Goal: Task Accomplishment & Management: Use online tool/utility

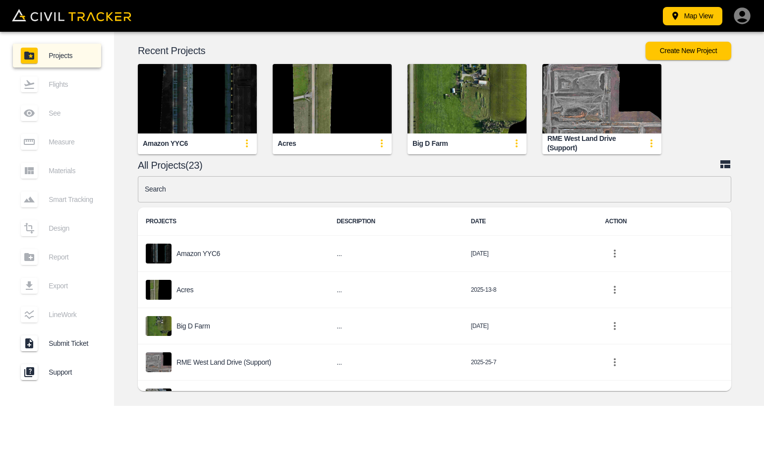
click at [583, 137] on div "RME West Land Drive (Support)" at bounding box center [594, 143] width 94 height 18
click at [589, 111] on img "button" at bounding box center [601, 98] width 119 height 69
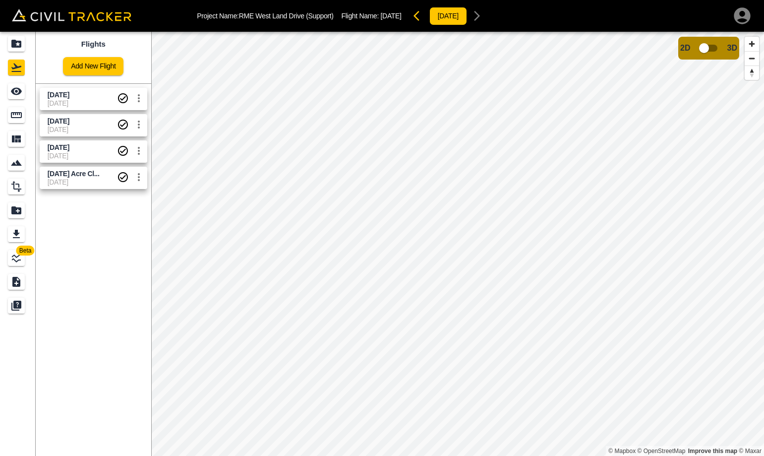
click at [69, 98] on span "[DATE]" at bounding box center [59, 95] width 22 height 8
click at [98, 175] on span "[DATE] Acre Cl..." at bounding box center [74, 174] width 52 height 8
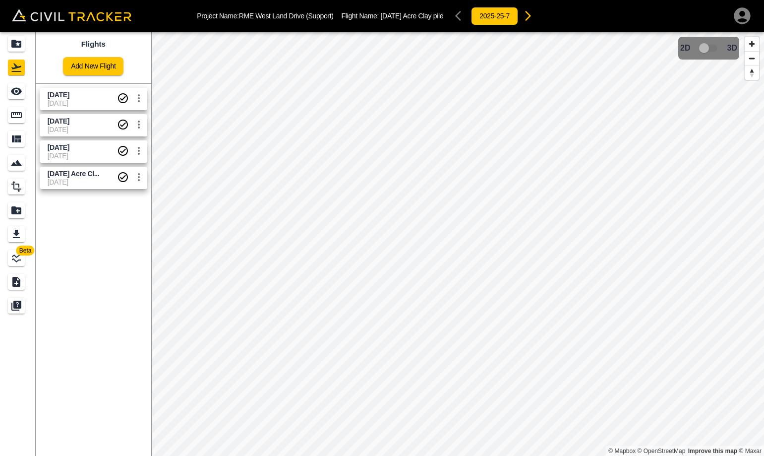
click at [69, 94] on span "[DATE]" at bounding box center [59, 95] width 22 height 8
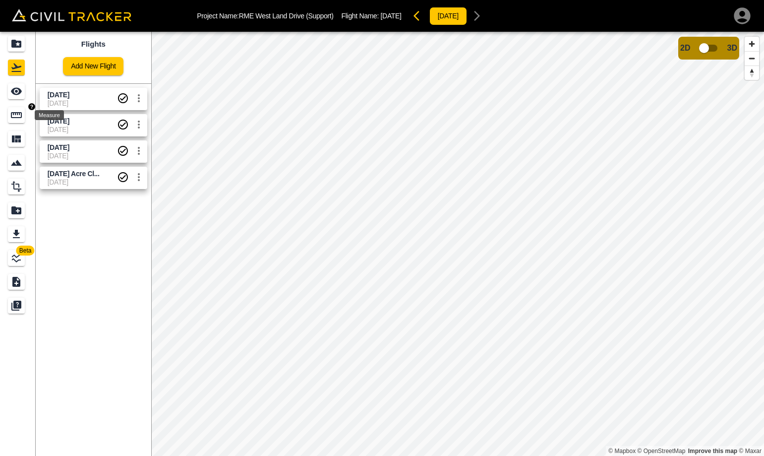
click at [14, 114] on icon "Measure" at bounding box center [16, 115] width 11 height 6
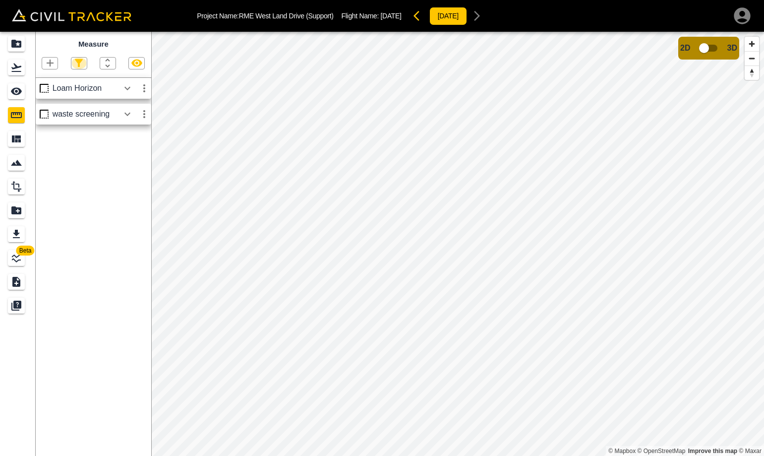
click at [77, 64] on icon "button" at bounding box center [79, 63] width 12 height 12
click at [82, 45] on div at bounding box center [382, 228] width 764 height 456
click at [48, 63] on icon "button" at bounding box center [50, 63] width 12 height 12
click at [52, 108] on p "Polygon" at bounding box center [48, 111] width 24 height 8
click at [47, 61] on icon "button" at bounding box center [50, 63] width 12 height 12
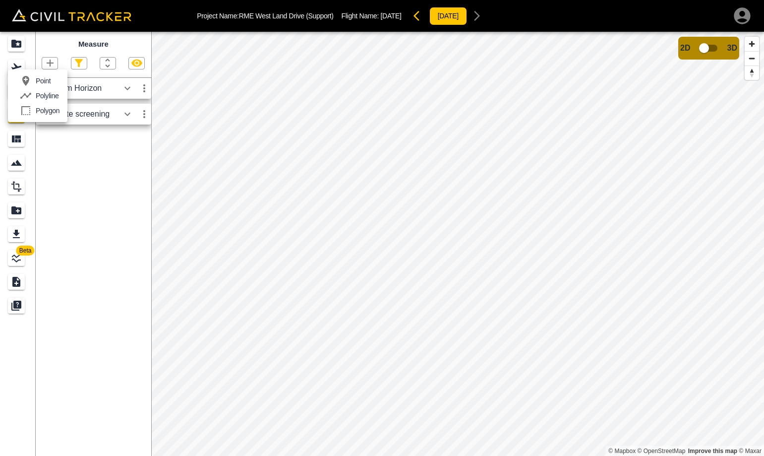
click at [57, 95] on p "Polyline" at bounding box center [47, 96] width 23 height 8
click at [140, 254] on div "Beta Measure Loam Horizon waste screening © Mapbox © OpenStreetMap Improve this…" at bounding box center [382, 244] width 764 height 424
click at [763, 293] on html "Project Name: [GEOGRAPHIC_DATA] (Support) Flight Name: [DATE] [DATE] Beta Measu…" at bounding box center [382, 228] width 764 height 456
click at [763, 323] on html "Project Name: [GEOGRAPHIC_DATA] (Support) Flight Name: [DATE] [DATE] Beta Measu…" at bounding box center [382, 228] width 764 height 456
click at [763, 297] on html "Project Name: [GEOGRAPHIC_DATA] (Support) Flight Name: [DATE] [DATE] Beta Measu…" at bounding box center [382, 228] width 764 height 456
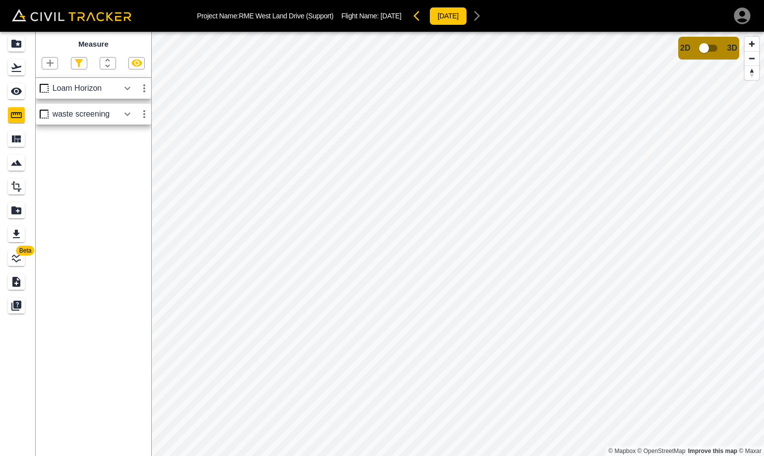
click at [763, 317] on html "Project Name: [GEOGRAPHIC_DATA] (Support) Flight Name: [DATE] [DATE] Beta Measu…" at bounding box center [382, 228] width 764 height 456
click at [763, 265] on html "Project Name: [GEOGRAPHIC_DATA] (Support) Flight Name: [DATE] [DATE] Beta Measu…" at bounding box center [382, 228] width 764 height 456
click at [763, 244] on html "Project Name: [GEOGRAPHIC_DATA] (Support) Flight Name: [DATE] [DATE] Beta Measu…" at bounding box center [382, 228] width 764 height 456
click at [763, 200] on html "Project Name: [GEOGRAPHIC_DATA] (Support) Flight Name: [DATE] [DATE] Beta Measu…" at bounding box center [382, 228] width 764 height 456
click at [763, 239] on html "Project Name: [GEOGRAPHIC_DATA] (Support) Flight Name: [DATE] [DATE] Beta Measu…" at bounding box center [382, 228] width 764 height 456
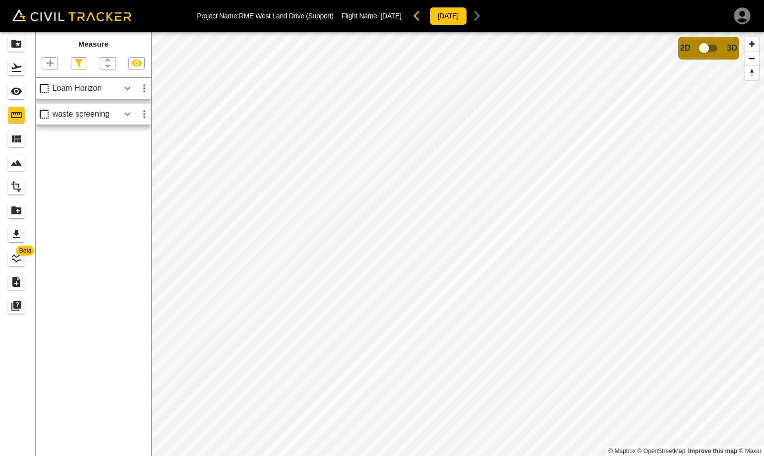
click at [763, 212] on html "Project Name: [GEOGRAPHIC_DATA] (Support) Flight Name: [DATE] [DATE] Beta Measu…" at bounding box center [382, 228] width 764 height 456
click at [763, 222] on html "Project Name: [GEOGRAPHIC_DATA] (Support) Flight Name: [DATE] [DATE] Beta Measu…" at bounding box center [382, 228] width 764 height 456
click at [763, 256] on html "Project Name: [GEOGRAPHIC_DATA] (Support) Flight Name: [DATE] [DATE] Beta Measu…" at bounding box center [382, 228] width 764 height 456
click at [763, 253] on html "Project Name: [GEOGRAPHIC_DATA] (Support) Flight Name: [DATE] [DATE] Beta Measu…" at bounding box center [382, 228] width 764 height 456
click at [763, 252] on html "Project Name: [GEOGRAPHIC_DATA] (Support) Flight Name: [DATE] [DATE] Beta Measu…" at bounding box center [382, 228] width 764 height 456
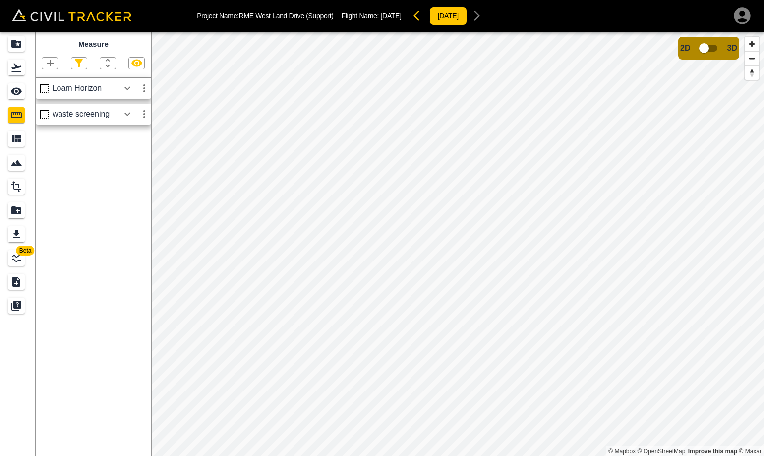
click at [763, 239] on html "Project Name: [GEOGRAPHIC_DATA] (Support) Flight Name: [DATE] [DATE] Beta Measu…" at bounding box center [382, 228] width 764 height 456
click at [763, 305] on html "Project Name: [GEOGRAPHIC_DATA] (Support) Flight Name: [DATE] [DATE] Beta Measu…" at bounding box center [382, 228] width 764 height 456
click at [763, 283] on html "Project Name: [GEOGRAPHIC_DATA] (Support) Flight Name: [DATE] [DATE] Beta Measu…" at bounding box center [382, 228] width 764 height 456
click at [763, 275] on html "Project Name: [GEOGRAPHIC_DATA] (Support) Flight Name: [DATE] [DATE] Beta Measu…" at bounding box center [382, 228] width 764 height 456
click at [763, 272] on html "Project Name: [GEOGRAPHIC_DATA] (Support) Flight Name: [DATE] [DATE] Beta Measu…" at bounding box center [382, 228] width 764 height 456
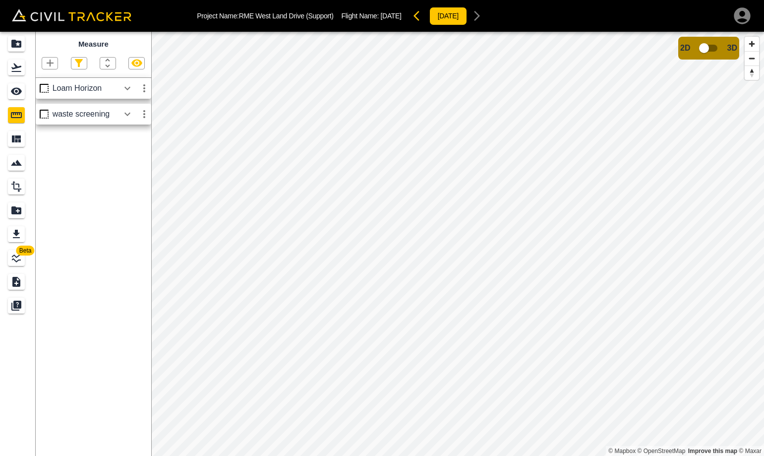
click at [763, 215] on html "Project Name: [GEOGRAPHIC_DATA] (Support) Flight Name: [DATE] [DATE] Beta Measu…" at bounding box center [382, 228] width 764 height 456
click at [763, 299] on html "Project Name: [GEOGRAPHIC_DATA] (Support) Flight Name: [DATE] [DATE] Beta Measu…" at bounding box center [382, 228] width 764 height 456
click at [763, 318] on html "Project Name: [GEOGRAPHIC_DATA] (Support) Flight Name: [DATE] [DATE] Beta Measu…" at bounding box center [382, 228] width 764 height 456
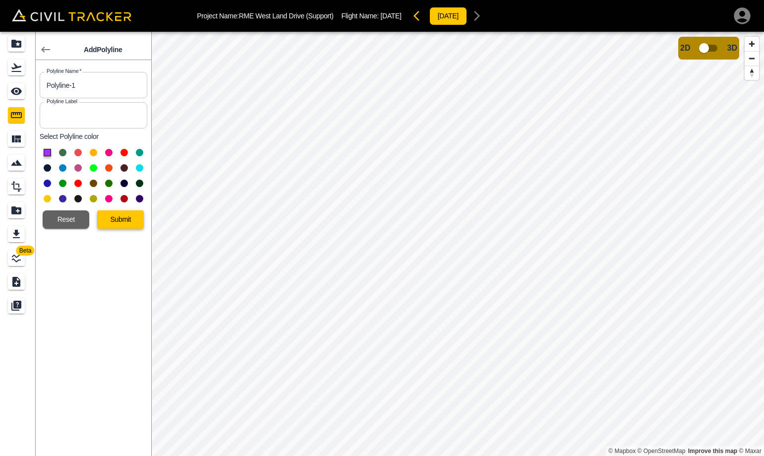
click at [115, 215] on button "Submit" at bounding box center [120, 219] width 47 height 18
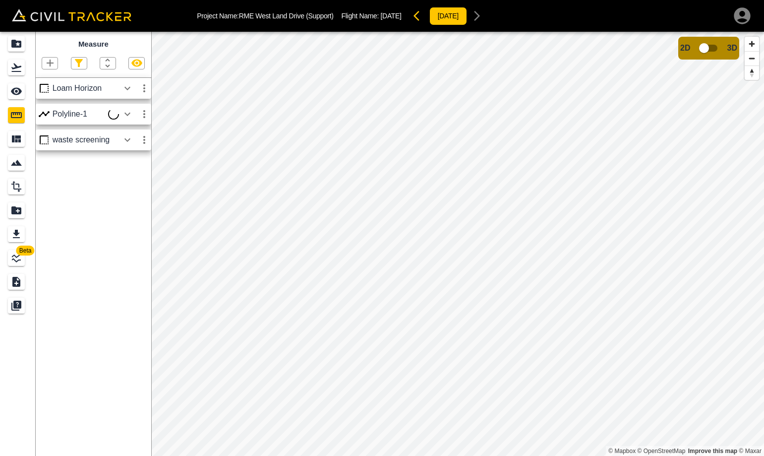
click at [142, 112] on icon "button" at bounding box center [144, 114] width 12 height 12
click at [126, 149] on li "Edit" at bounding box center [120, 152] width 63 height 16
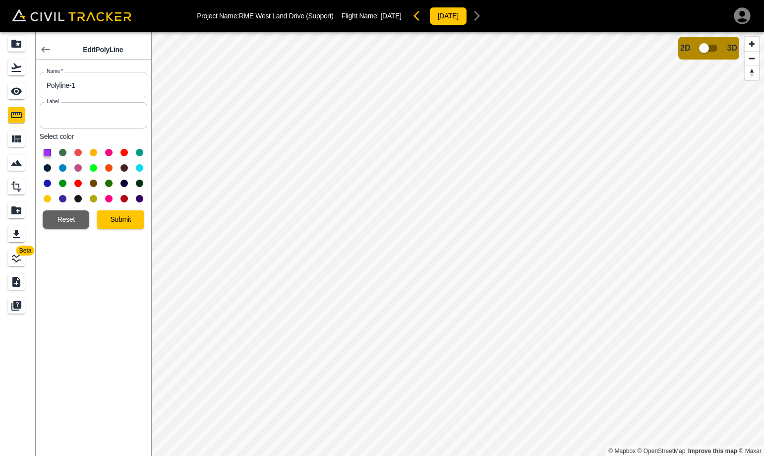
click at [52, 53] on button "button" at bounding box center [46, 50] width 20 height 20
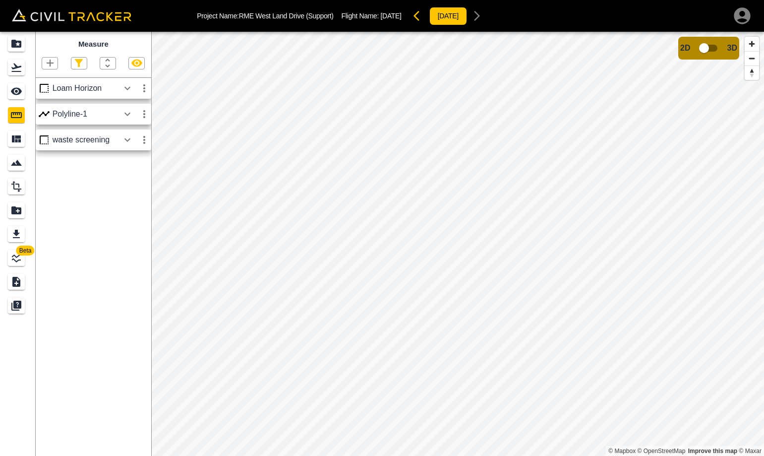
click at [141, 115] on icon "button" at bounding box center [144, 114] width 12 height 12
click at [127, 117] on div at bounding box center [382, 228] width 764 height 456
click at [125, 115] on icon "button" at bounding box center [127, 114] width 12 height 12
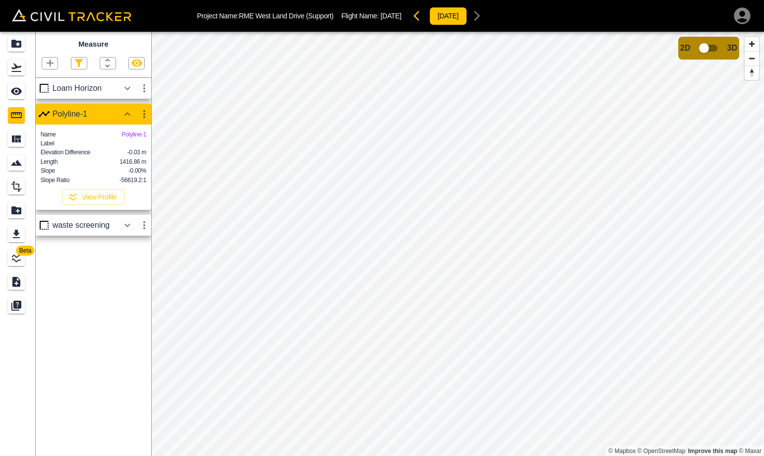
click at [140, 117] on icon "button" at bounding box center [144, 114] width 12 height 12
click at [128, 150] on h6 "Edit" at bounding box center [135, 152] width 20 height 6
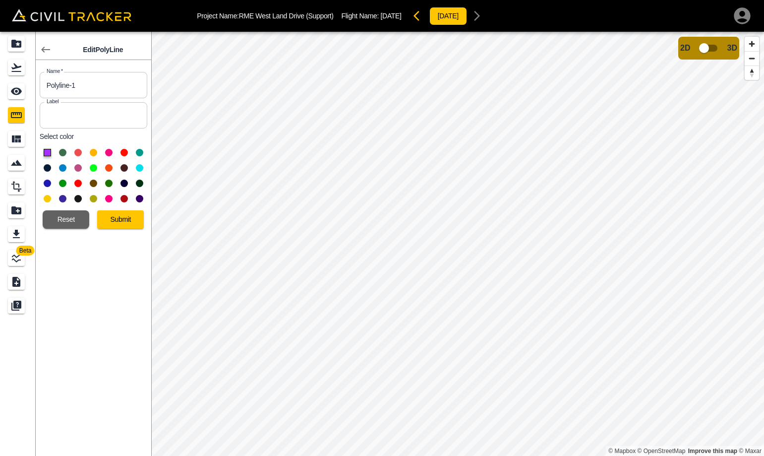
click at [44, 49] on icon "button" at bounding box center [46, 50] width 12 height 12
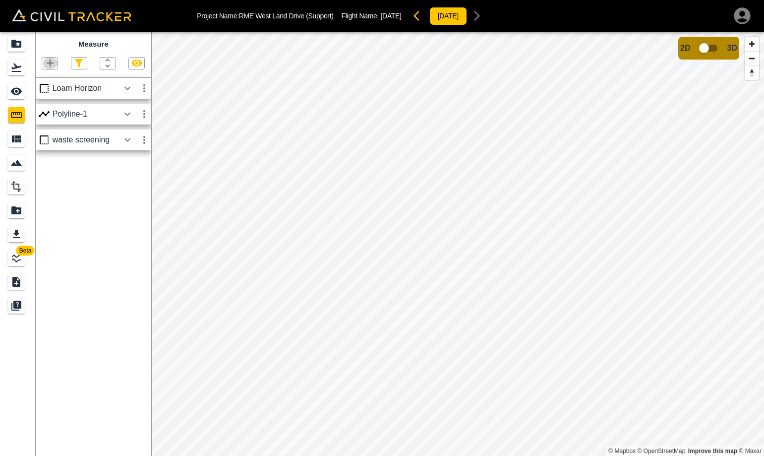
click at [50, 64] on icon "button" at bounding box center [50, 62] width 7 height 7
click at [91, 206] on div at bounding box center [382, 228] width 764 height 456
click at [143, 115] on icon "button" at bounding box center [144, 114] width 12 height 12
click at [80, 278] on div at bounding box center [382, 228] width 764 height 456
click at [143, 116] on icon "button" at bounding box center [144, 114] width 12 height 12
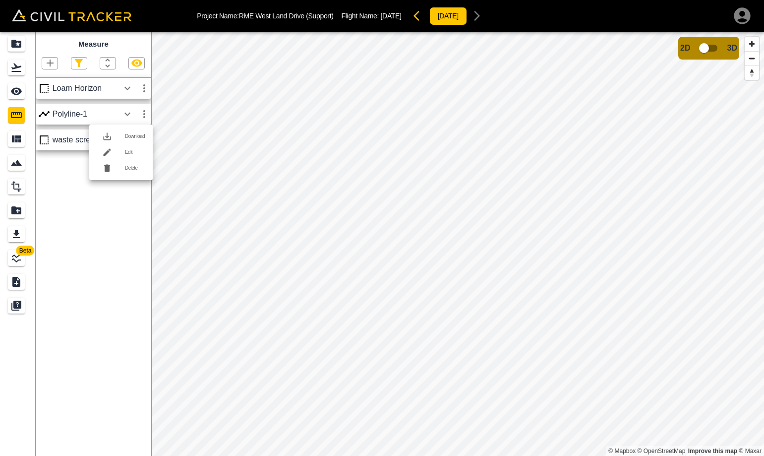
click at [96, 207] on div at bounding box center [382, 228] width 764 height 456
click at [144, 115] on icon "button" at bounding box center [144, 114] width 2 height 8
click at [286, 242] on div at bounding box center [382, 228] width 764 height 456
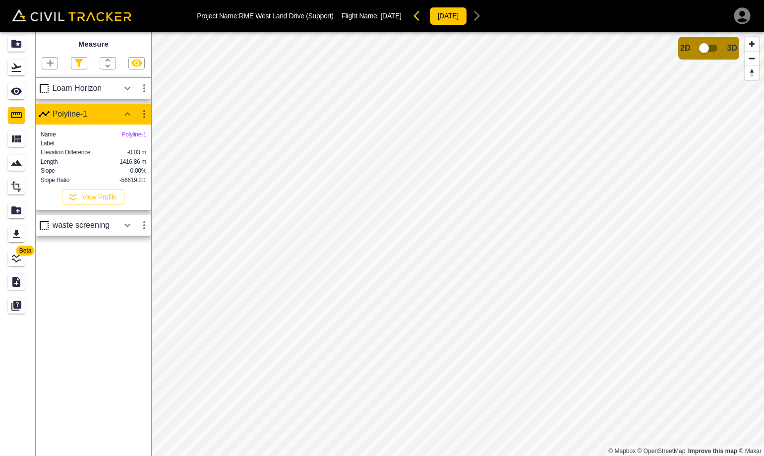
click at [146, 114] on icon "button" at bounding box center [144, 114] width 12 height 12
click at [128, 164] on li "Delete" at bounding box center [120, 168] width 63 height 16
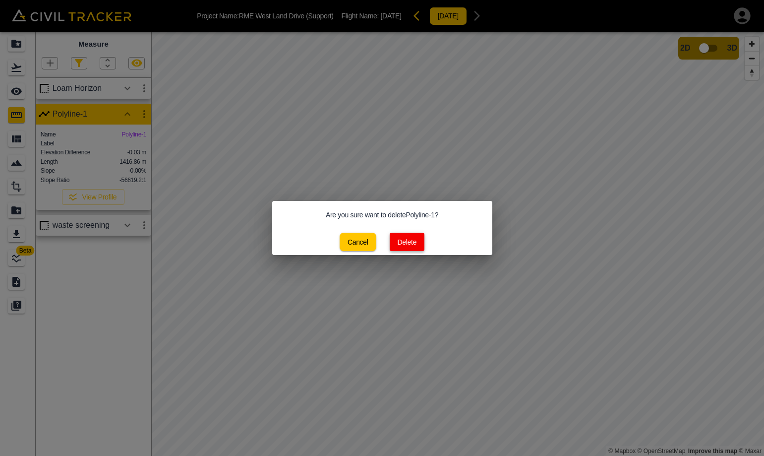
click at [411, 243] on button "Delete" at bounding box center [407, 241] width 35 height 18
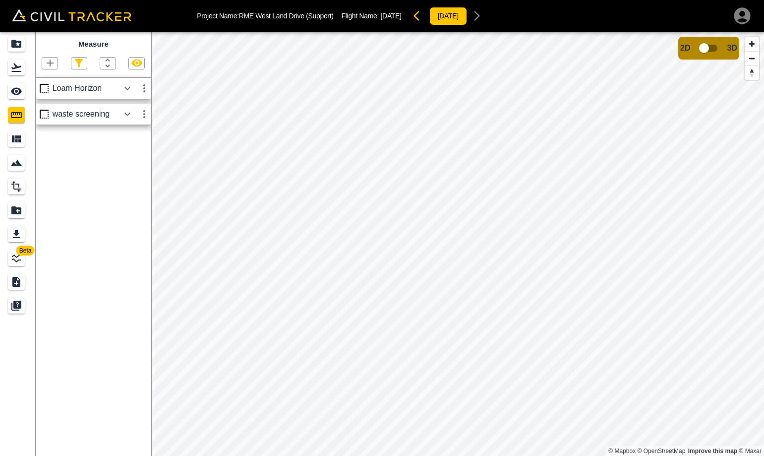
click at [47, 65] on icon "button" at bounding box center [50, 63] width 12 height 12
click at [48, 109] on p "Polygon" at bounding box center [48, 111] width 24 height 8
drag, startPoint x: 243, startPoint y: 216, endPoint x: 50, endPoint y: 62, distance: 246.6
click at [50, 62] on icon "button" at bounding box center [50, 62] width 7 height 7
click at [49, 115] on p "Polygon" at bounding box center [48, 111] width 24 height 8
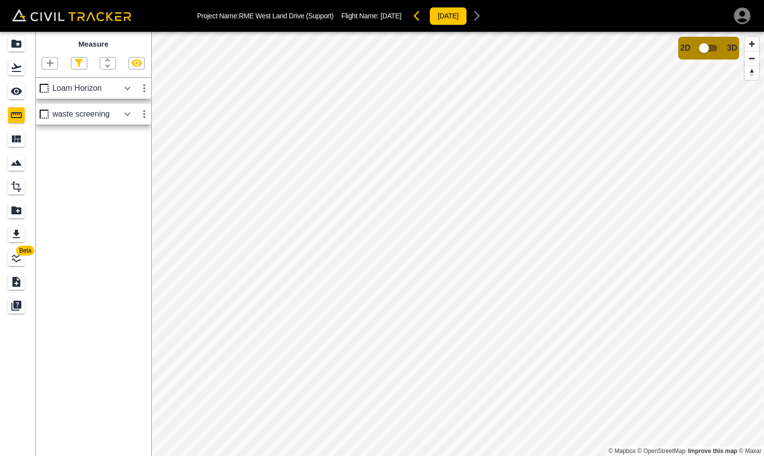
click at [50, 65] on icon "button" at bounding box center [50, 62] width 7 height 7
click at [44, 108] on p "Polygon" at bounding box center [48, 111] width 24 height 8
click at [763, 263] on html "Project Name: [GEOGRAPHIC_DATA] (Support) Flight Name: [DATE] [DATE] Beta Measu…" at bounding box center [382, 228] width 764 height 456
click at [763, 248] on html "Project Name: [GEOGRAPHIC_DATA] (Support) Flight Name: [DATE] [DATE] Beta Measu…" at bounding box center [382, 228] width 764 height 456
click at [763, 275] on html "Project Name: [GEOGRAPHIC_DATA] (Support) Flight Name: [DATE] [DATE] Beta Measu…" at bounding box center [382, 228] width 764 height 456
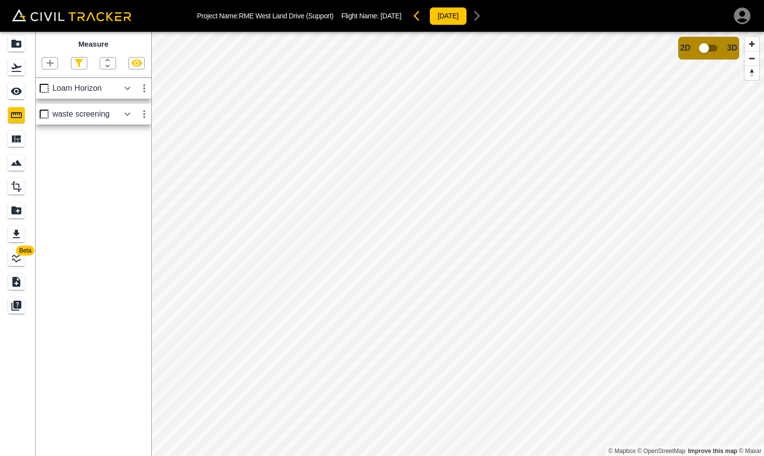
click at [763, 276] on html "Project Name: [GEOGRAPHIC_DATA] (Support) Flight Name: [DATE] [DATE] Beta Measu…" at bounding box center [382, 228] width 764 height 456
click at [763, 294] on html "Project Name: [GEOGRAPHIC_DATA] (Support) Flight Name: [DATE] [DATE] Beta Measu…" at bounding box center [382, 228] width 764 height 456
click at [763, 287] on html "Project Name: [GEOGRAPHIC_DATA] (Support) Flight Name: [DATE] [DATE] Beta Measu…" at bounding box center [382, 228] width 764 height 456
click at [763, 236] on html "Project Name: [GEOGRAPHIC_DATA] (Support) Flight Name: [DATE] [DATE] Beta Measu…" at bounding box center [382, 228] width 764 height 456
click at [763, 269] on html "Project Name: [GEOGRAPHIC_DATA] (Support) Flight Name: [DATE] [DATE] Beta Measu…" at bounding box center [382, 228] width 764 height 456
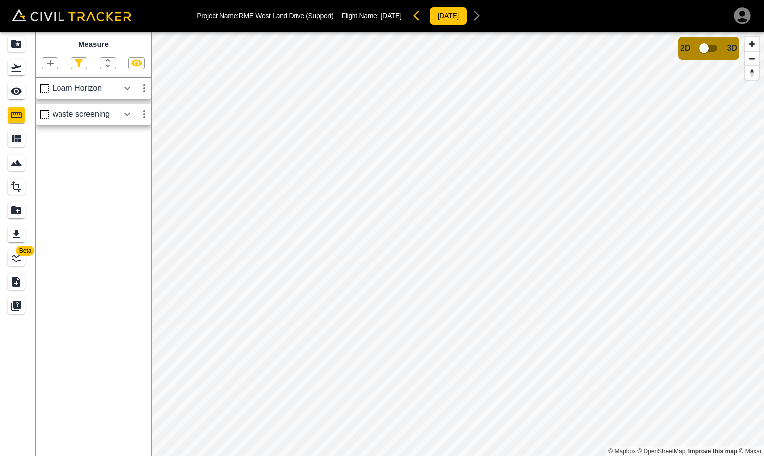
click at [763, 274] on html "Project Name: [GEOGRAPHIC_DATA] (Support) Flight Name: [DATE] [DATE] Beta Measu…" at bounding box center [382, 228] width 764 height 456
click at [763, 271] on html "Project Name: [GEOGRAPHIC_DATA] (Support) Flight Name: [DATE] [DATE] Beta Measu…" at bounding box center [382, 228] width 764 height 456
click at [763, 270] on html "Project Name: [GEOGRAPHIC_DATA] (Support) Flight Name: [DATE] [DATE] Beta Measu…" at bounding box center [382, 228] width 764 height 456
click at [763, 256] on html "Project Name: [GEOGRAPHIC_DATA] (Support) Flight Name: [DATE] [DATE] Beta Measu…" at bounding box center [382, 228] width 764 height 456
click at [763, 247] on html "Project Name: [GEOGRAPHIC_DATA] (Support) Flight Name: [DATE] [DATE] Beta Measu…" at bounding box center [382, 228] width 764 height 456
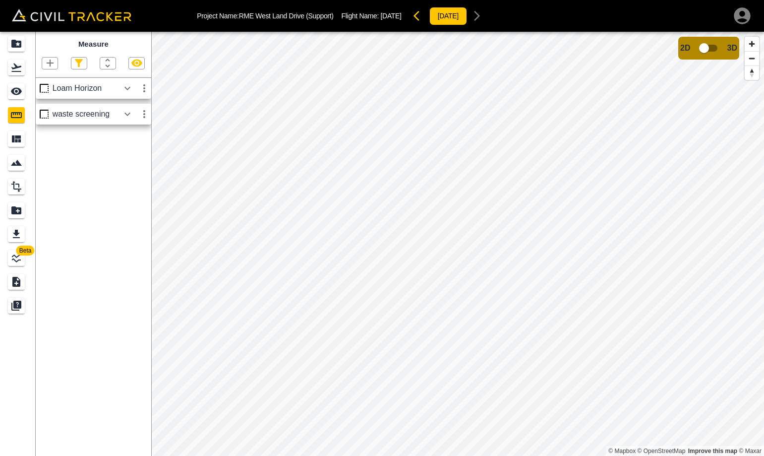
click at [763, 239] on html "Project Name: [GEOGRAPHIC_DATA] (Support) Flight Name: [DATE] [DATE] Beta Measu…" at bounding box center [382, 228] width 764 height 456
click at [763, 230] on html "Project Name: [GEOGRAPHIC_DATA] (Support) Flight Name: [DATE] [DATE] Beta Measu…" at bounding box center [382, 228] width 764 height 456
click at [763, 236] on html "Project Name: [GEOGRAPHIC_DATA] (Support) Flight Name: [DATE] [DATE] Beta Measu…" at bounding box center [382, 228] width 764 height 456
click at [763, 267] on html "Project Name: [GEOGRAPHIC_DATA] (Support) Flight Name: [DATE] [DATE] Beta Measu…" at bounding box center [382, 228] width 764 height 456
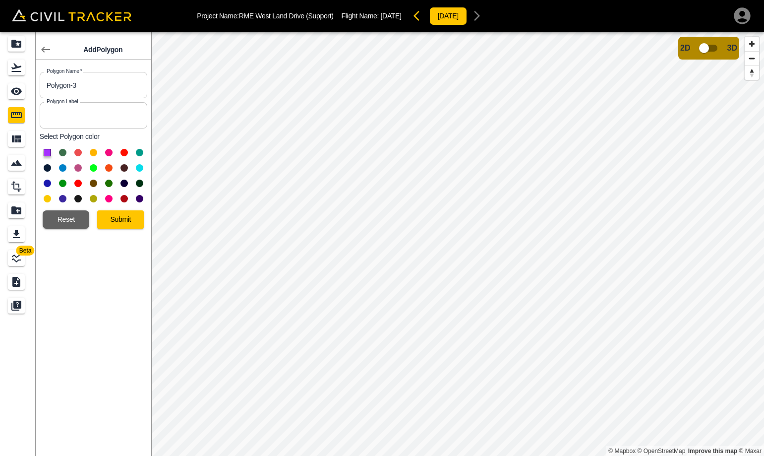
click at [85, 83] on input "Polygon-3" at bounding box center [94, 85] width 108 height 26
type input "Asphalt Paving - [DATE]"
click at [122, 217] on button "Submit" at bounding box center [120, 219] width 47 height 18
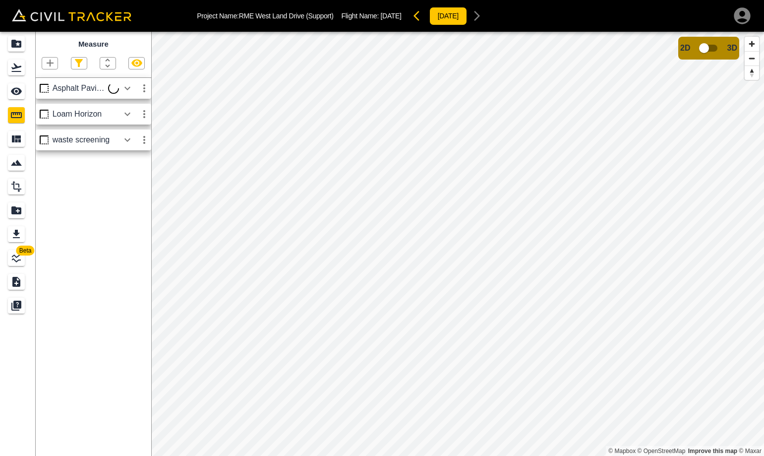
click at [52, 64] on icon "button" at bounding box center [50, 62] width 7 height 7
click at [60, 95] on li "Polyline" at bounding box center [37, 95] width 59 height 15
click at [46, 62] on icon "button" at bounding box center [50, 63] width 12 height 12
click at [50, 94] on p "Polyline" at bounding box center [47, 96] width 23 height 8
click at [135, 216] on div "Beta Measure Asphalt Paving - Oct Loam Horizon waste screening © Mapbox © OpenS…" at bounding box center [382, 244] width 764 height 424
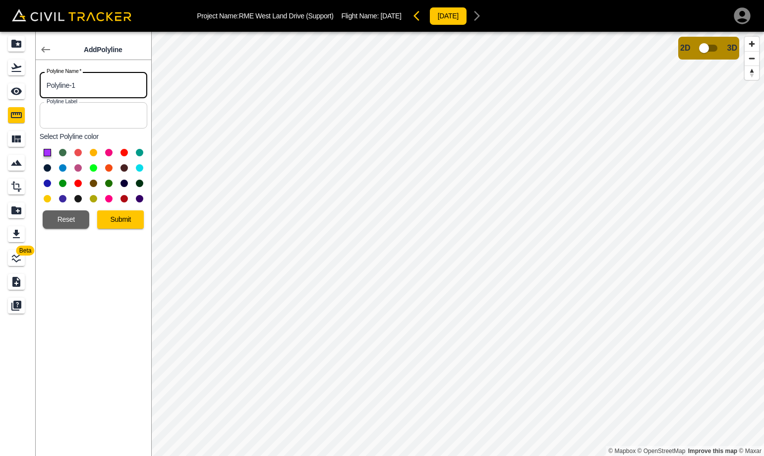
drag, startPoint x: 95, startPoint y: 87, endPoint x: -83, endPoint y: 89, distance: 178.0
click at [0, 89] on html "Project Name: [GEOGRAPHIC_DATA] (Support) Flight Name: [DATE] [DATE] Beta Add P…" at bounding box center [382, 228] width 764 height 456
type input "[GEOGRAPHIC_DATA] [DATE]"
click at [93, 169] on button at bounding box center [93, 167] width 7 height 7
drag, startPoint x: 119, startPoint y: 215, endPoint x: 100, endPoint y: 215, distance: 19.3
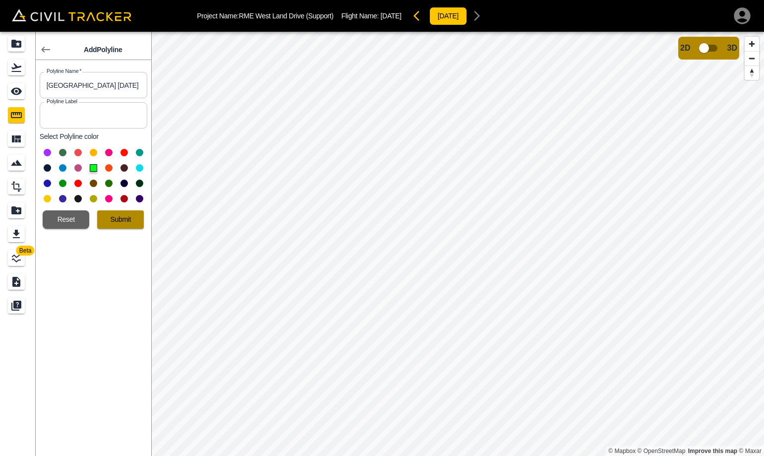
click at [119, 216] on button "Submit" at bounding box center [120, 219] width 47 height 18
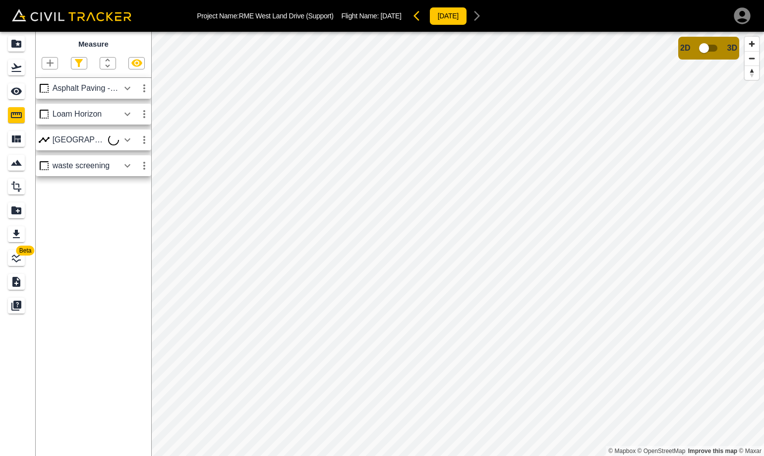
click at [143, 91] on icon "button" at bounding box center [144, 88] width 12 height 12
click at [131, 123] on li "Edit" at bounding box center [120, 126] width 63 height 16
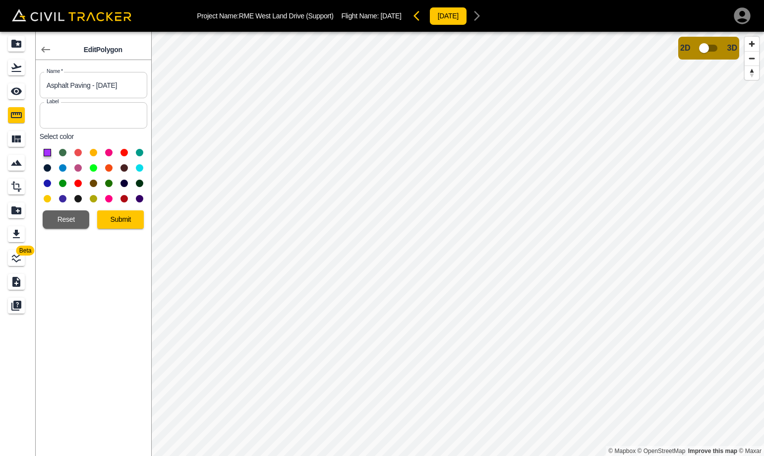
click at [77, 181] on button at bounding box center [77, 182] width 7 height 7
click at [119, 217] on button "Submit" at bounding box center [120, 219] width 47 height 18
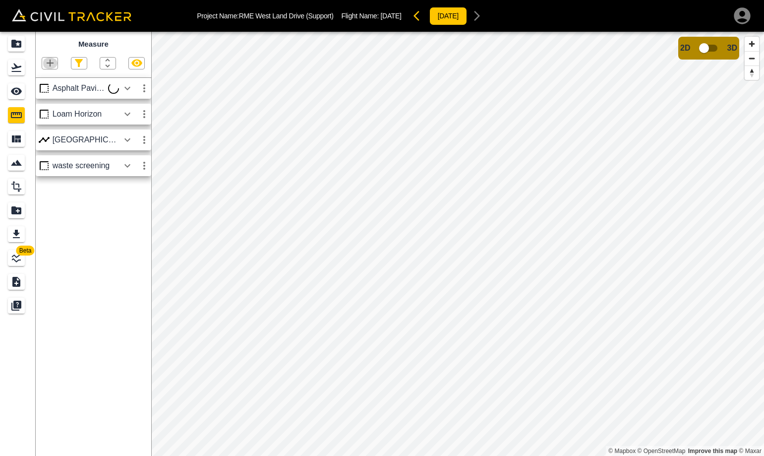
click at [49, 64] on icon "button" at bounding box center [50, 62] width 7 height 7
click at [57, 98] on p "Polyline" at bounding box center [47, 96] width 23 height 8
click at [763, 365] on html "Project Name: [GEOGRAPHIC_DATA] (Support) Flight Name: [DATE] [DATE] Beta Measu…" at bounding box center [382, 228] width 764 height 456
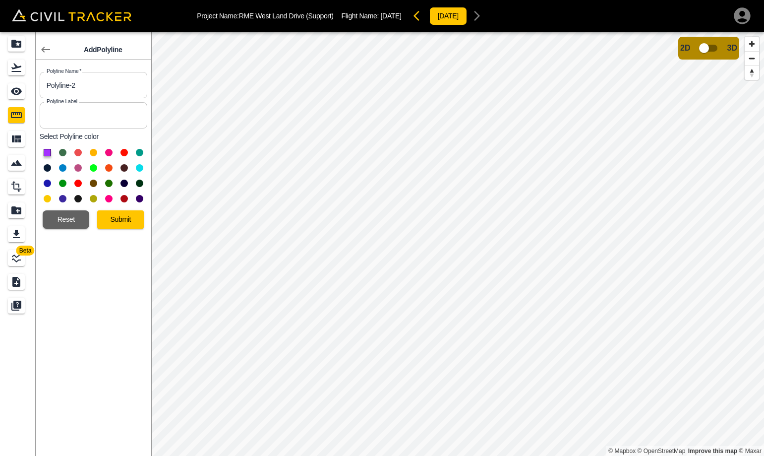
click at [94, 169] on button at bounding box center [93, 167] width 7 height 7
drag, startPoint x: 85, startPoint y: 86, endPoint x: -101, endPoint y: 85, distance: 185.4
click at [0, 85] on html "Project Name: [GEOGRAPHIC_DATA] (Support) Flight Name: [DATE] [DATE] Beta Add P…" at bounding box center [382, 228] width 764 height 456
type input "N"
type input "[GEOGRAPHIC_DATA] [DATE] - 1"
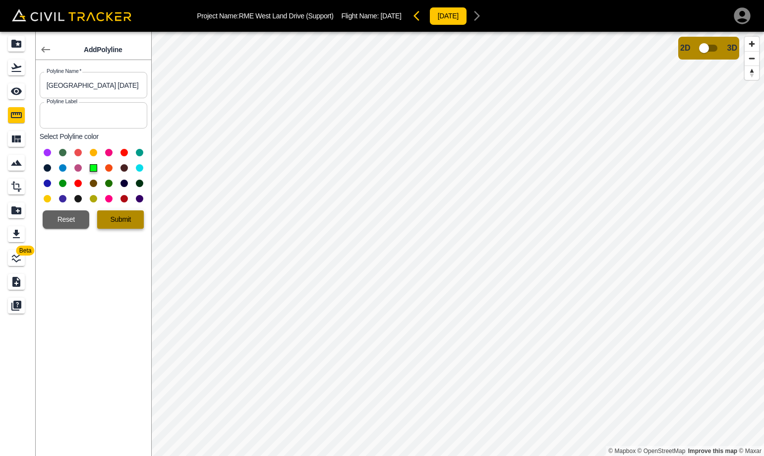
click at [122, 217] on button "Submit" at bounding box center [120, 219] width 47 height 18
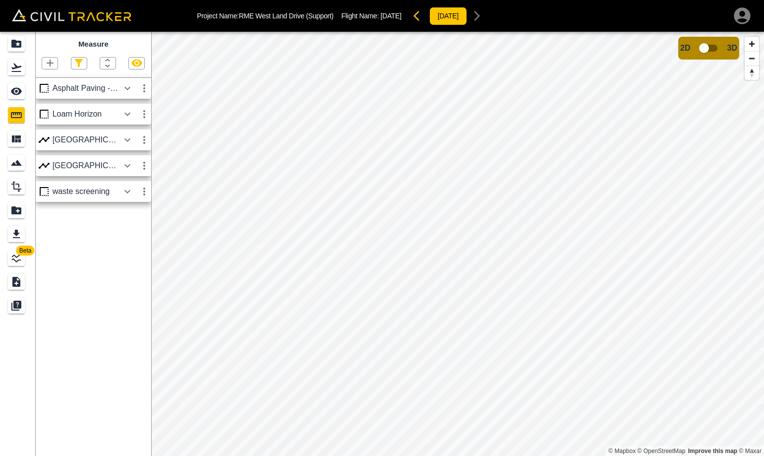
click at [49, 63] on icon "button" at bounding box center [50, 62] width 7 height 7
click at [53, 92] on p "Polyline" at bounding box center [47, 96] width 23 height 8
click at [763, 252] on html "Project Name: [GEOGRAPHIC_DATA] (Support) Flight Name: [DATE] [DATE] Beta Measu…" at bounding box center [382, 228] width 764 height 456
click at [763, 227] on html "Project Name: [GEOGRAPHIC_DATA] (Support) Flight Name: [DATE] [DATE] Beta Measu…" at bounding box center [382, 228] width 764 height 456
click at [763, 202] on html "Project Name: [GEOGRAPHIC_DATA] (Support) Flight Name: [DATE] [DATE] Beta Measu…" at bounding box center [382, 228] width 764 height 456
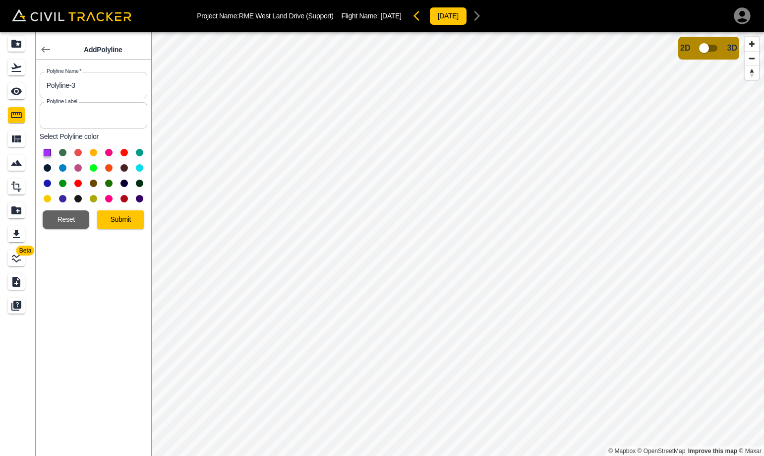
click at [93, 165] on button at bounding box center [93, 167] width 7 height 7
drag, startPoint x: 88, startPoint y: 88, endPoint x: -92, endPoint y: 71, distance: 180.2
click at [0, 71] on html "Project Name: [GEOGRAPHIC_DATA] (Support) Flight Name: [DATE] [DATE] Beta Add P…" at bounding box center [382, 228] width 764 height 456
type input "South Sidewalk [DATE] - 2"
click at [114, 216] on button "Submit" at bounding box center [120, 219] width 47 height 18
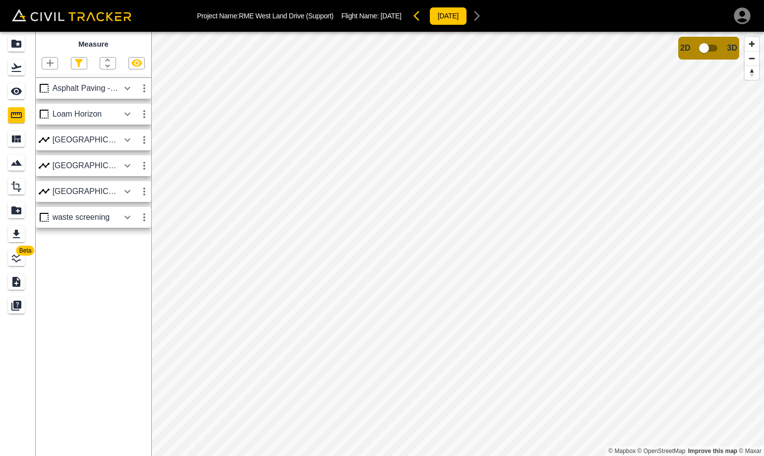
click at [115, 88] on div "Asphalt Paving - Oct" at bounding box center [86, 88] width 66 height 9
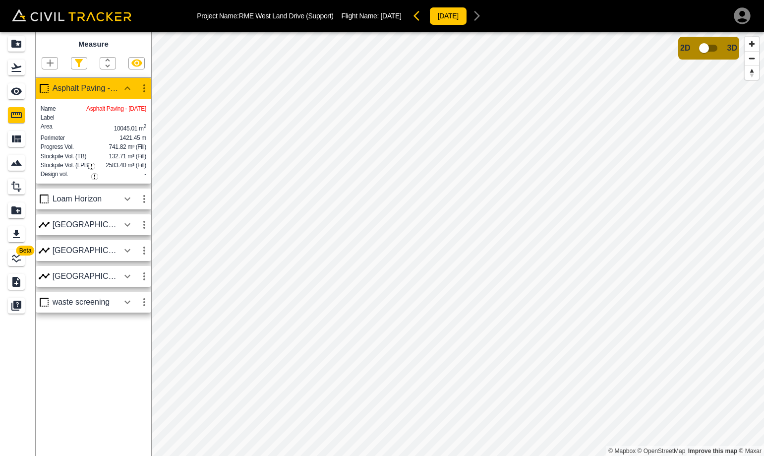
click at [51, 64] on icon "button" at bounding box center [50, 62] width 7 height 7
click at [58, 96] on p "Polyline" at bounding box center [47, 96] width 23 height 8
click at [45, 59] on icon "button" at bounding box center [50, 63] width 12 height 12
click at [52, 97] on p "Polyline" at bounding box center [47, 96] width 23 height 8
click at [54, 63] on icon "button" at bounding box center [50, 63] width 12 height 12
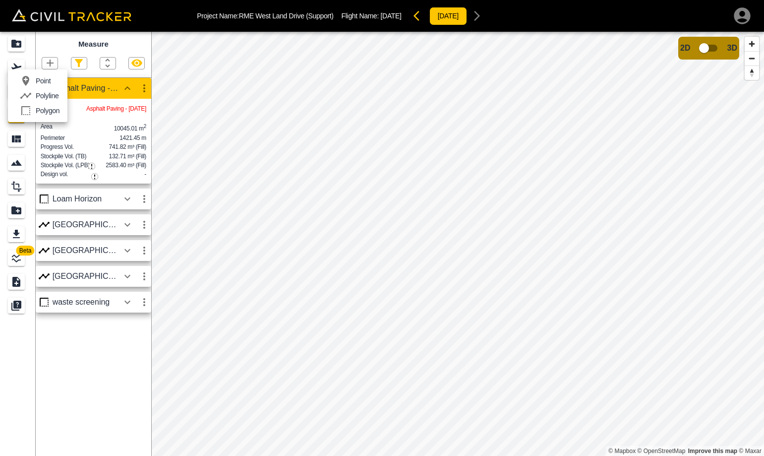
click at [50, 95] on p "Polyline" at bounding box center [47, 96] width 23 height 8
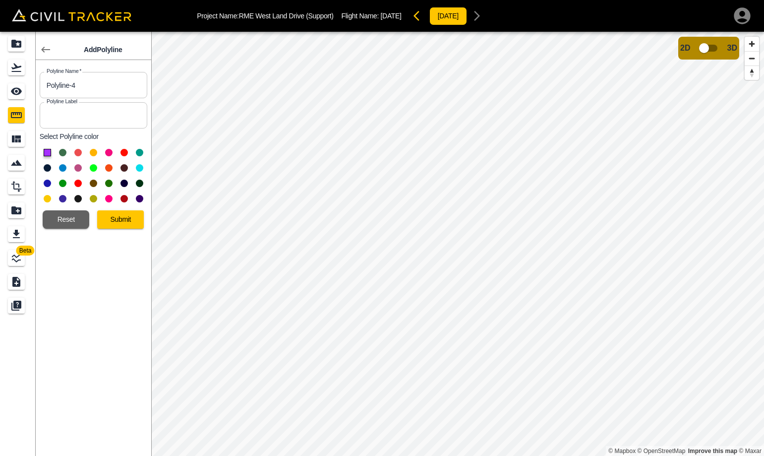
click at [141, 165] on button at bounding box center [139, 167] width 7 height 7
drag, startPoint x: 70, startPoint y: 87, endPoint x: 25, endPoint y: 83, distance: 45.3
click at [26, 84] on div "Beta Add Polyline Polyline Name   * Polyline-4 Polyline Name * Polyline Label P…" at bounding box center [75, 244] width 151 height 424
type input "[GEOGRAPHIC_DATA] - [DATE]"
click at [106, 224] on button "Submit" at bounding box center [120, 219] width 47 height 18
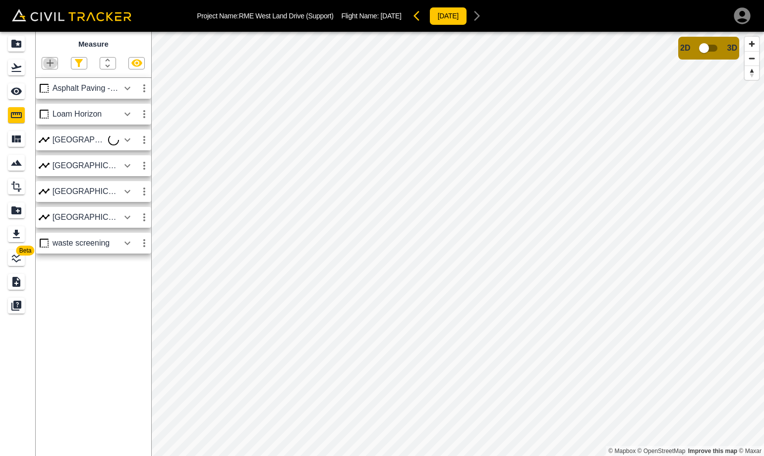
click at [45, 63] on icon "button" at bounding box center [50, 63] width 12 height 12
click at [51, 95] on p "Polyline" at bounding box center [47, 96] width 23 height 8
click at [763, 177] on html "Project Name: [GEOGRAPHIC_DATA] (Support) Flight Name: [DATE] [DATE] Beta Measu…" at bounding box center [382, 228] width 764 height 456
click at [763, 215] on html "Project Name: [GEOGRAPHIC_DATA] (Support) Flight Name: [DATE] [DATE] Beta Measu…" at bounding box center [382, 228] width 764 height 456
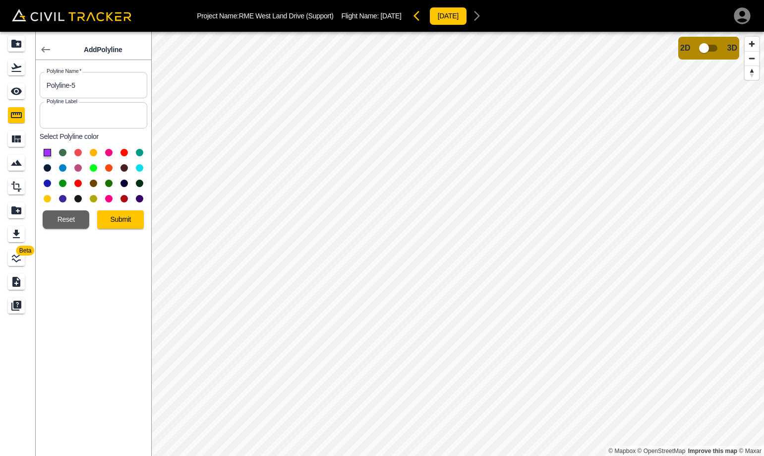
click at [76, 166] on button at bounding box center [77, 167] width 7 height 7
click at [92, 154] on button at bounding box center [93, 152] width 7 height 7
drag, startPoint x: 84, startPoint y: 87, endPoint x: -20, endPoint y: 75, distance: 104.7
click at [0, 75] on html "Project Name: [GEOGRAPHIC_DATA] (Support) Flight Name: [DATE] [DATE] Beta Add P…" at bounding box center [382, 228] width 764 height 456
type input "South Curb - [DATE] - 1"
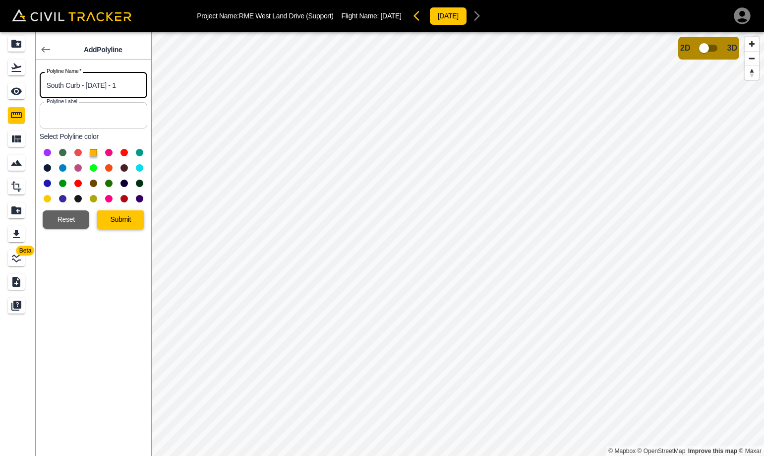
click at [125, 219] on button "Submit" at bounding box center [120, 219] width 47 height 18
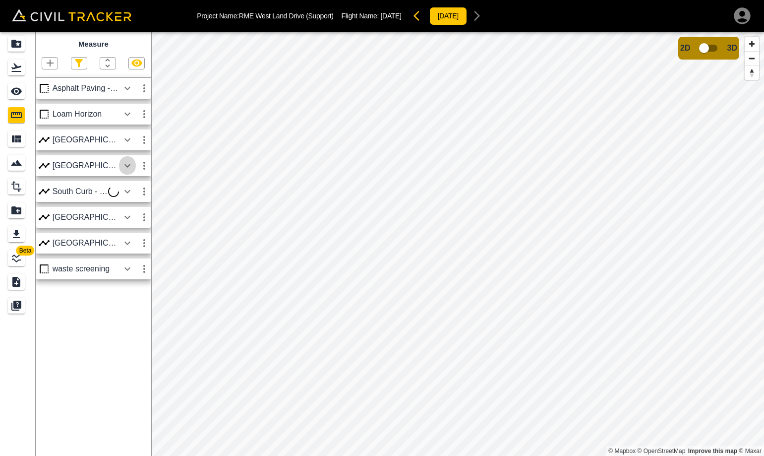
click at [128, 166] on icon "button" at bounding box center [127, 165] width 6 height 3
click at [111, 191] on div "South Curb - [DATE] -" at bounding box center [86, 191] width 66 height 9
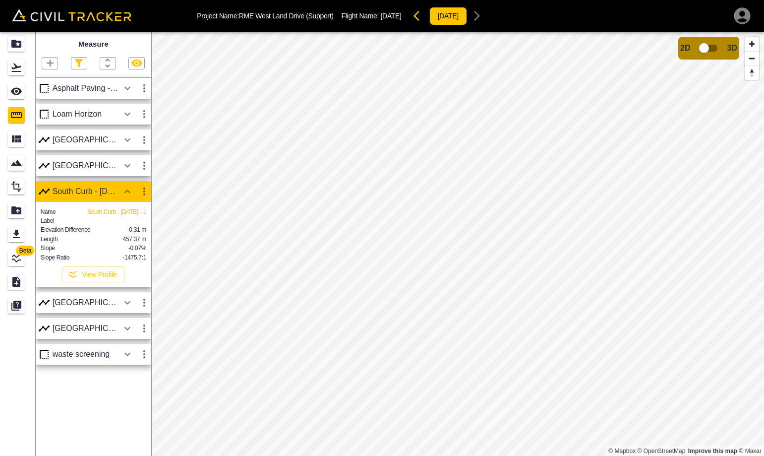
click at [111, 191] on div "South Curb - [DATE] -" at bounding box center [86, 191] width 66 height 9
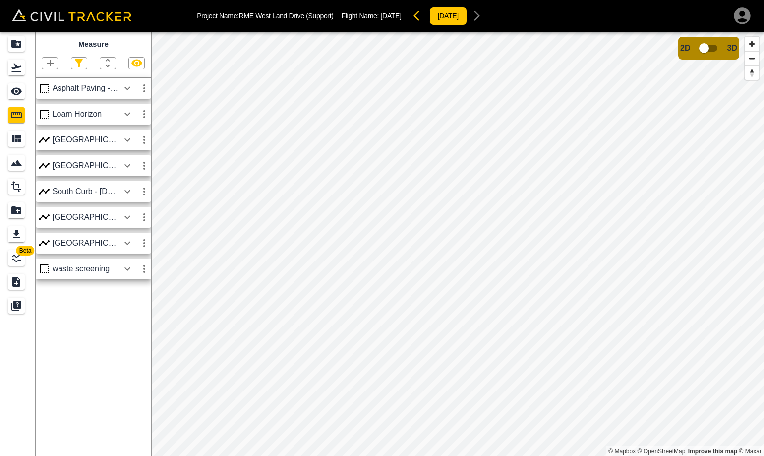
click at [115, 168] on div "[GEOGRAPHIC_DATA] [DATE]" at bounding box center [86, 165] width 66 height 9
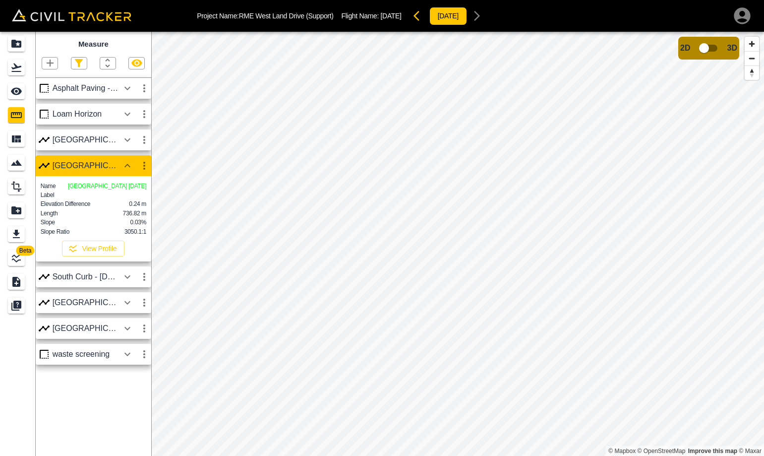
click at [109, 143] on div "[GEOGRAPHIC_DATA] - Oct" at bounding box center [86, 139] width 66 height 9
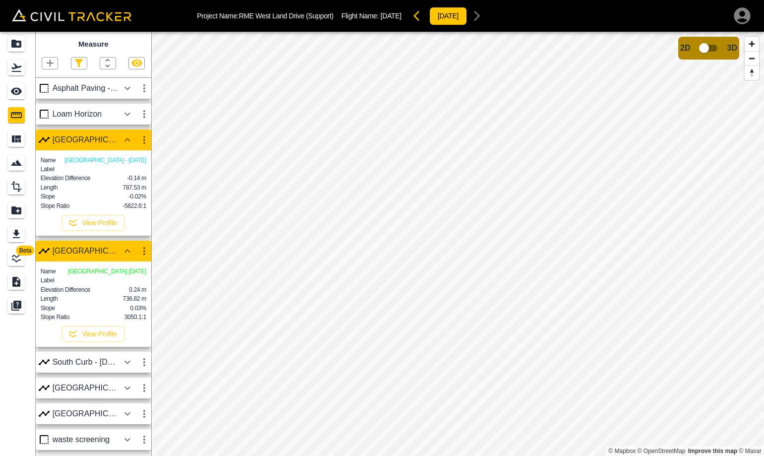
click at [141, 140] on icon "button" at bounding box center [144, 140] width 12 height 12
click at [135, 174] on li "Edit" at bounding box center [120, 178] width 63 height 16
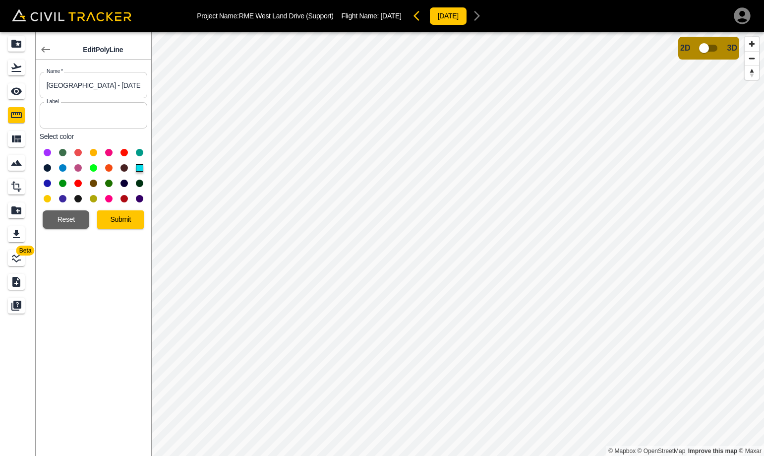
click at [80, 86] on input "[GEOGRAPHIC_DATA] - [DATE]" at bounding box center [94, 85] width 108 height 26
type input "North Curb - [DATE]"
click at [123, 219] on button "Submit" at bounding box center [120, 219] width 47 height 18
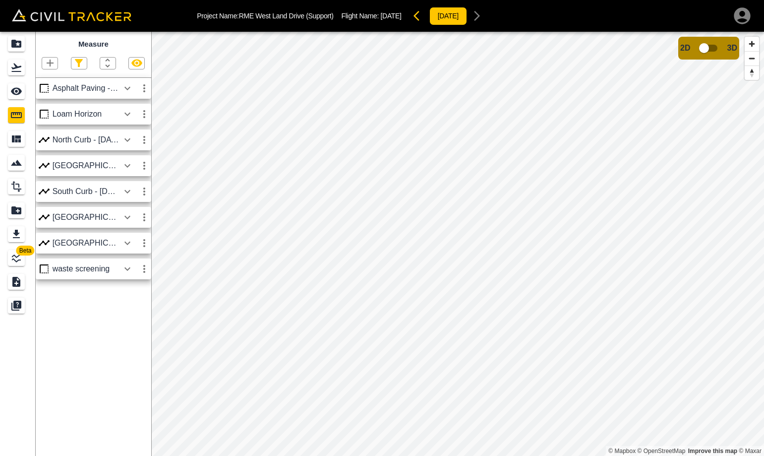
click at [45, 62] on icon "button" at bounding box center [50, 63] width 12 height 12
click at [54, 95] on p "Polyline" at bounding box center [47, 96] width 23 height 8
click at [53, 64] on icon "button" at bounding box center [50, 62] width 7 height 7
click at [47, 79] on p "Point" at bounding box center [43, 81] width 15 height 8
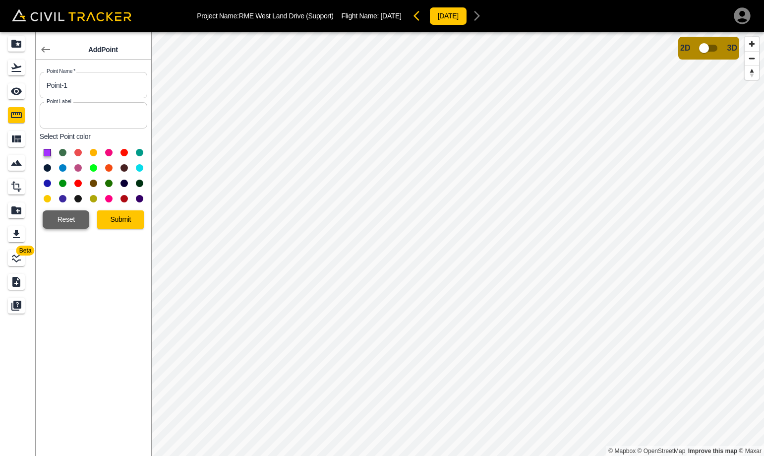
click at [73, 218] on button "Reset" at bounding box center [66, 219] width 47 height 18
click at [41, 49] on icon "button" at bounding box center [46, 50] width 12 height 12
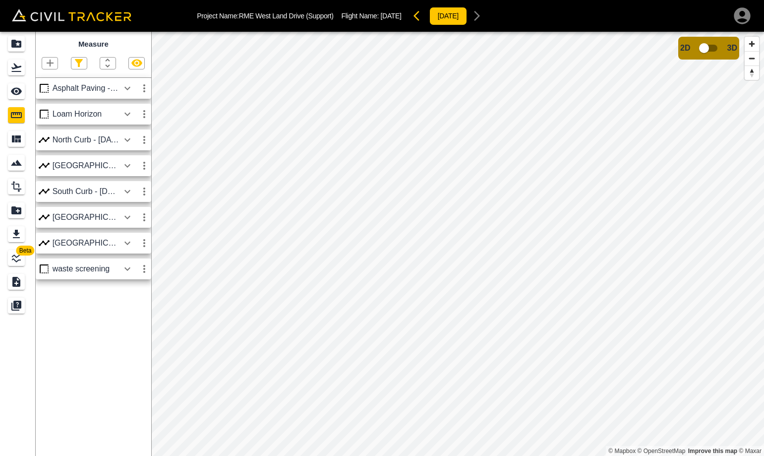
click at [51, 65] on icon "button" at bounding box center [50, 63] width 12 height 12
click at [54, 94] on p "Polyline" at bounding box center [47, 96] width 23 height 8
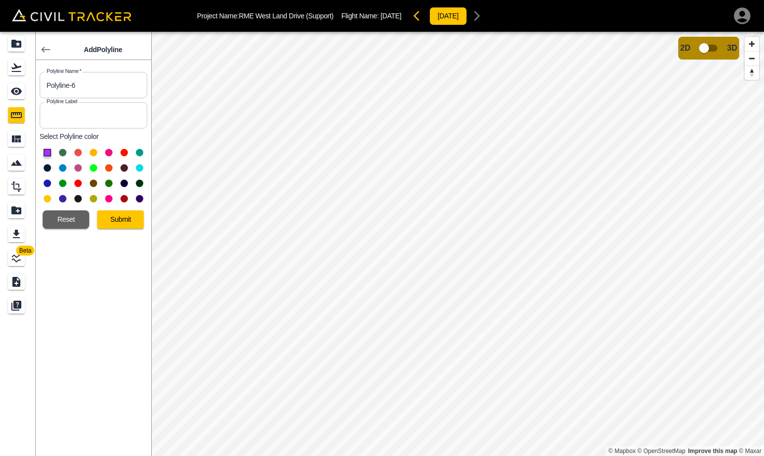
click at [135, 165] on div at bounding box center [94, 175] width 108 height 61
click at [139, 166] on button at bounding box center [139, 167] width 7 height 7
drag, startPoint x: 75, startPoint y: 89, endPoint x: -194, endPoint y: 62, distance: 270.5
click at [0, 62] on html "Project Name: [GEOGRAPHIC_DATA] (Support) Flight Name: [DATE] [DATE] Beta Add P…" at bounding box center [382, 228] width 764 height 456
type input "South Curb [DATE] - 2"
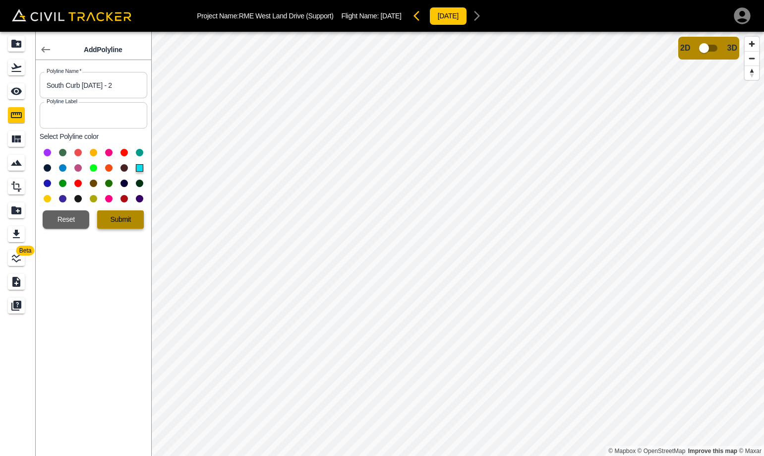
click at [109, 217] on button "Submit" at bounding box center [120, 219] width 47 height 18
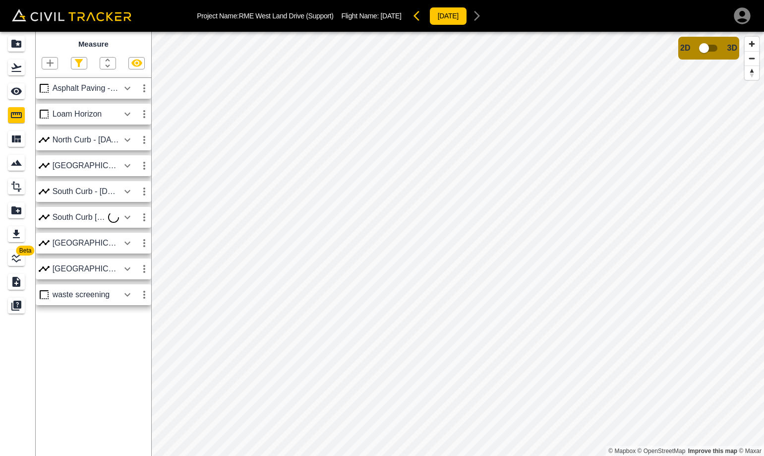
click at [107, 194] on div "South Curb - [DATE] -" at bounding box center [86, 191] width 66 height 9
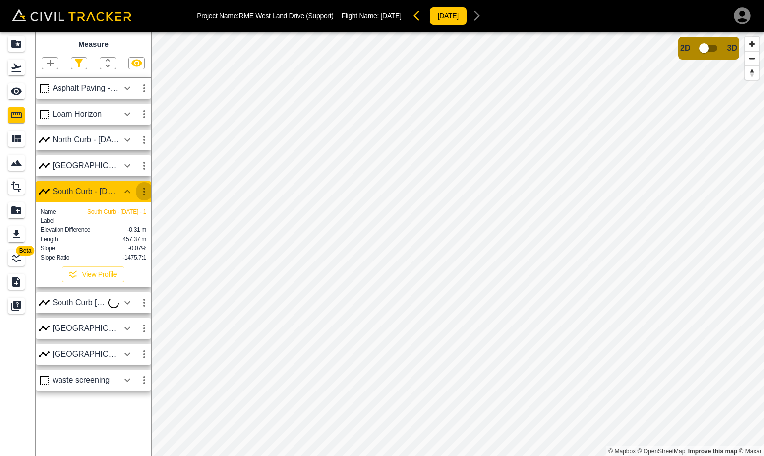
click at [142, 193] on icon "button" at bounding box center [144, 191] width 12 height 12
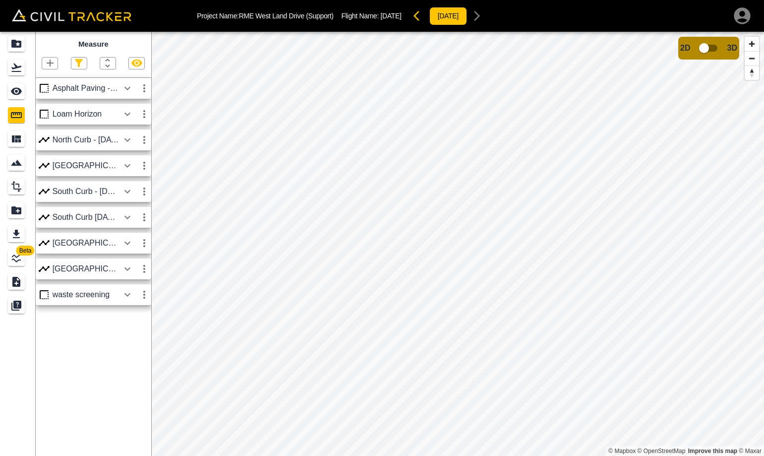
click at [148, 192] on icon "button" at bounding box center [144, 191] width 12 height 12
click at [134, 224] on li "Edit" at bounding box center [120, 230] width 63 height 16
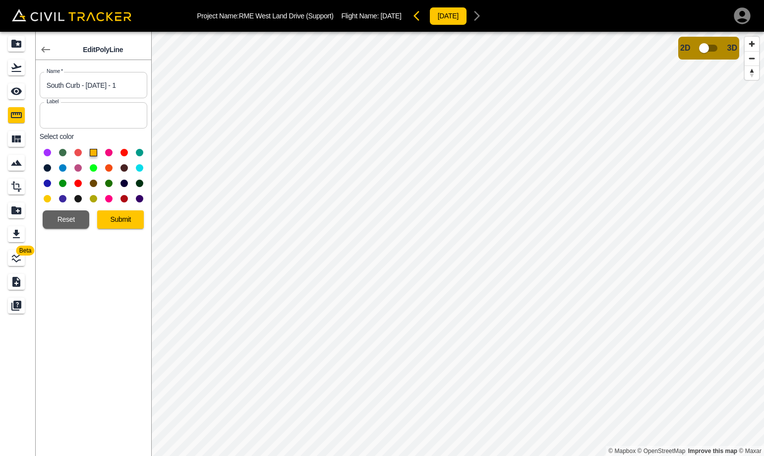
click at [139, 167] on button at bounding box center [139, 167] width 7 height 7
click at [126, 217] on button "Submit" at bounding box center [120, 219] width 47 height 18
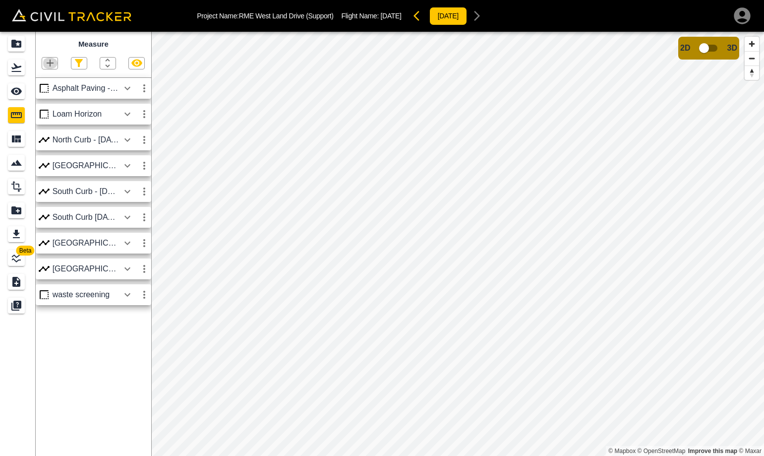
click at [49, 57] on icon "button" at bounding box center [50, 63] width 12 height 12
click at [47, 97] on p "Polyline" at bounding box center [47, 96] width 23 height 8
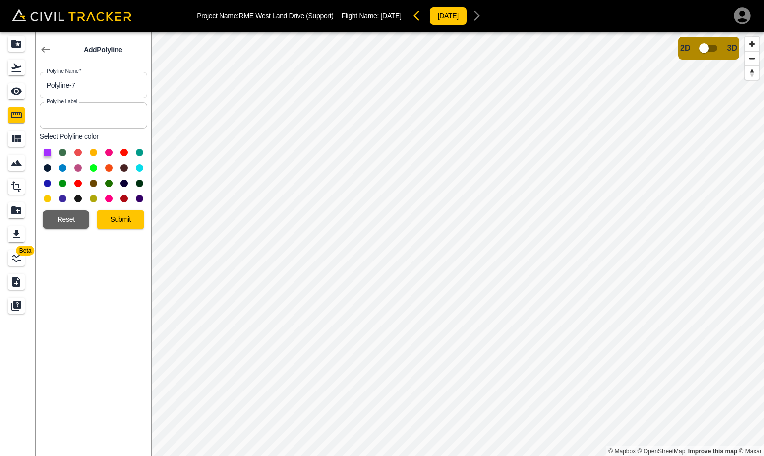
click at [141, 153] on button at bounding box center [139, 152] width 7 height 7
drag, startPoint x: 85, startPoint y: 85, endPoint x: -13, endPoint y: 88, distance: 98.2
click at [0, 88] on html "Project Name: [GEOGRAPHIC_DATA] (Support) Flight Name: [DATE] [DATE] Beta Add P…" at bounding box center [382, 228] width 764 height 456
type input "[GEOGRAPHIC_DATA] [DATE]"
click at [128, 217] on button "Submit" at bounding box center [120, 219] width 47 height 18
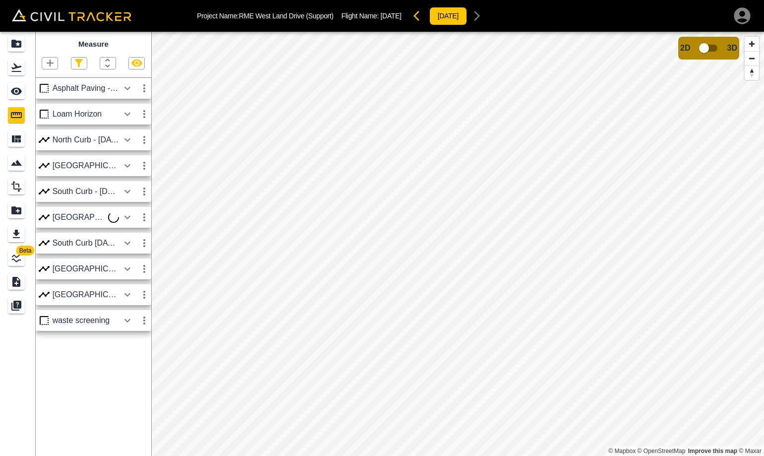
click at [53, 63] on icon "button" at bounding box center [50, 62] width 7 height 7
click at [54, 94] on p "Polyline" at bounding box center [47, 96] width 23 height 8
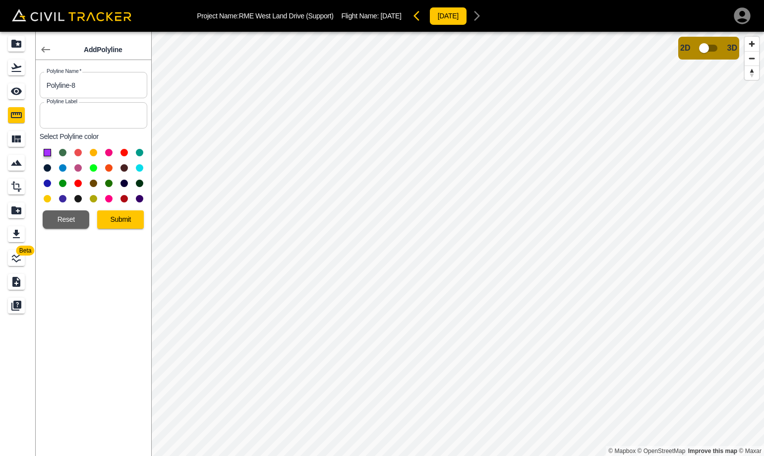
click at [143, 152] on button at bounding box center [139, 152] width 7 height 7
click at [112, 182] on button at bounding box center [108, 182] width 7 height 7
drag, startPoint x: 78, startPoint y: 86, endPoint x: -54, endPoint y: 82, distance: 132.4
click at [0, 82] on html "Project Name: [GEOGRAPHIC_DATA] (Support) Flight Name: [DATE] [DATE] Beta Add P…" at bounding box center [382, 228] width 764 height 456
type input "[GEOGRAPHIC_DATA] [DATE]"
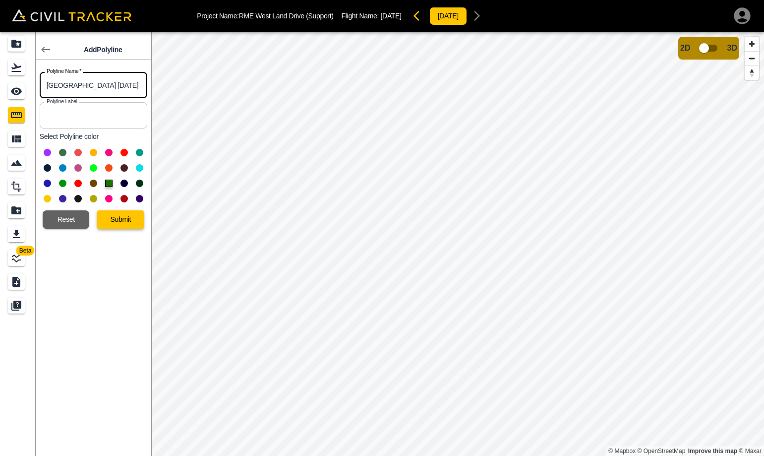
click at [128, 217] on button "Submit" at bounding box center [120, 219] width 47 height 18
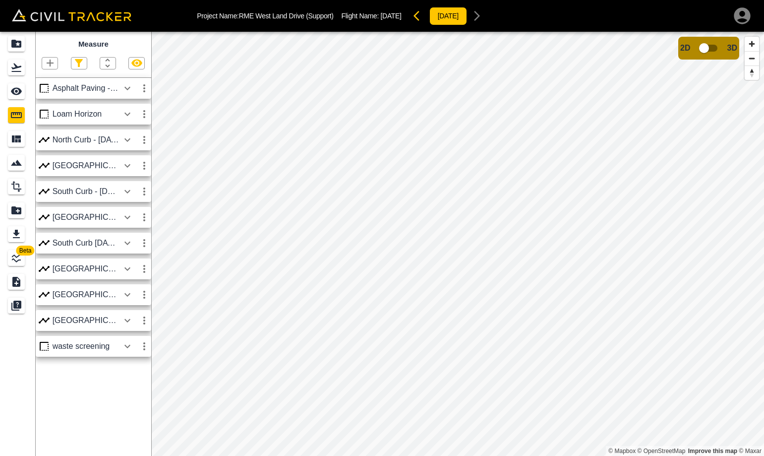
click at [109, 141] on div "North Curb - [DATE]" at bounding box center [86, 139] width 66 height 9
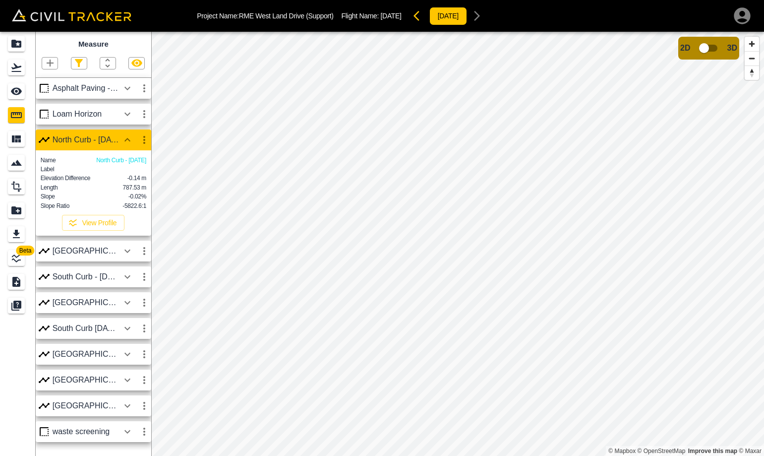
scroll to position [5, 0]
click at [103, 279] on div "South Curb - [DATE] -" at bounding box center [86, 276] width 66 height 9
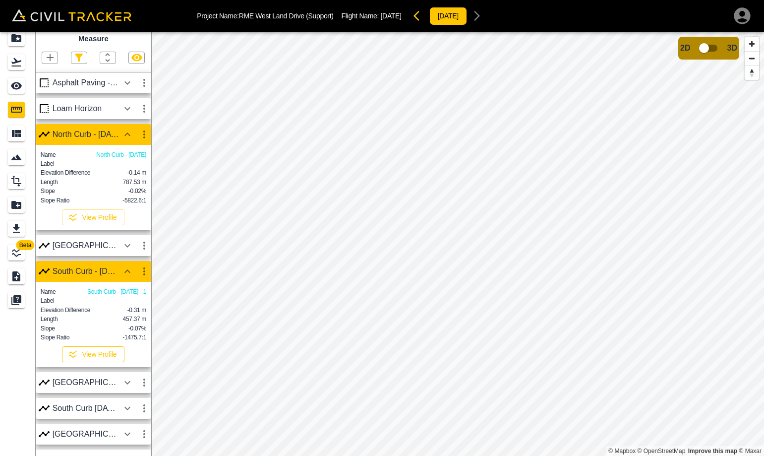
scroll to position [68, 0]
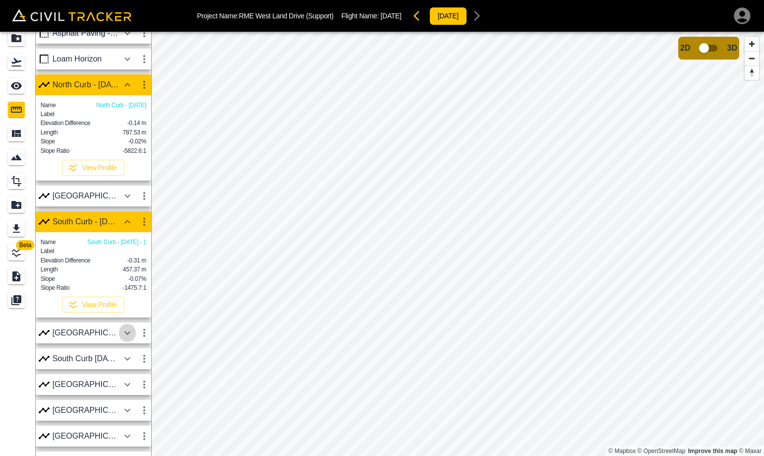
click at [119, 332] on button "button" at bounding box center [127, 333] width 17 height 20
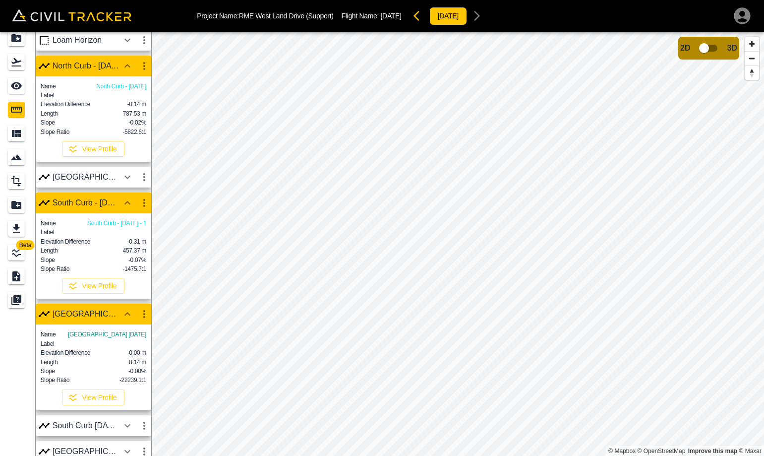
click at [112, 318] on div "[GEOGRAPHIC_DATA]" at bounding box center [86, 313] width 66 height 9
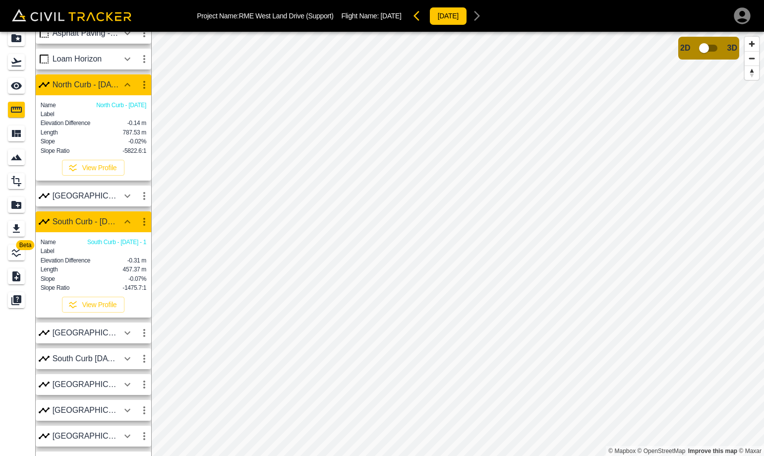
scroll to position [32, 0]
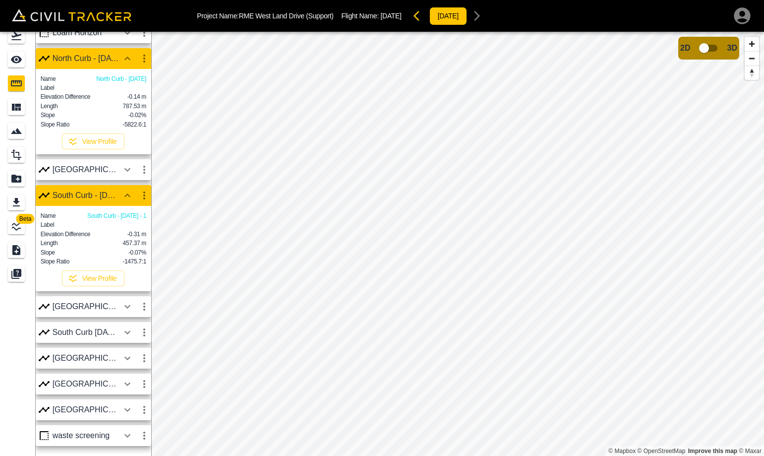
click at [105, 330] on div "South Curb [DATE] - 2" at bounding box center [86, 332] width 66 height 9
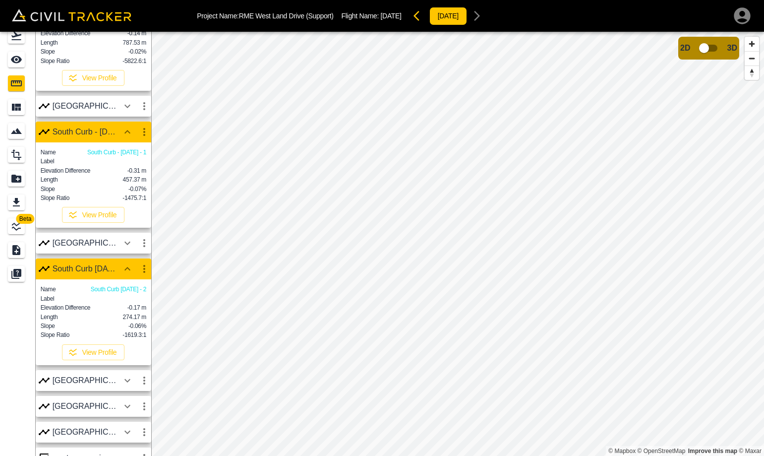
scroll to position [63, 0]
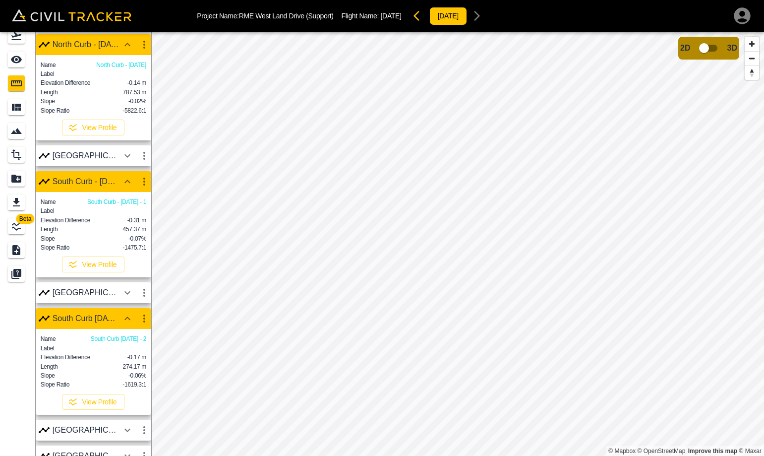
click at [119, 203] on div "Name South Curb - [DATE] - 1 Label Elevation Difference -0.31 m Length 457.37 m…" at bounding box center [93, 234] width 115 height 85
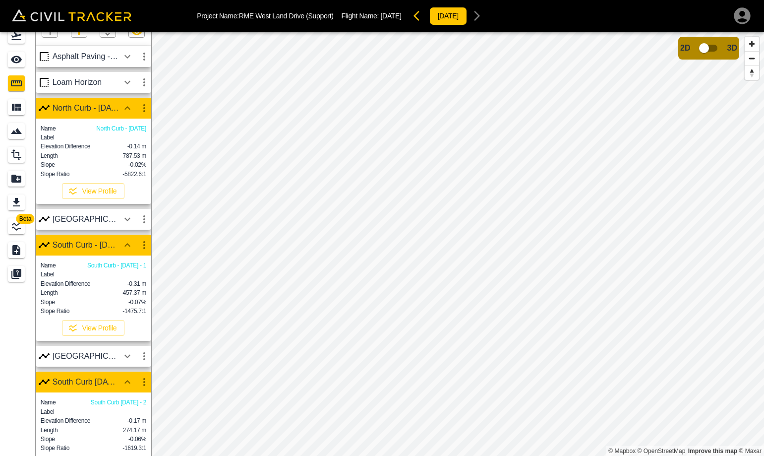
scroll to position [0, 0]
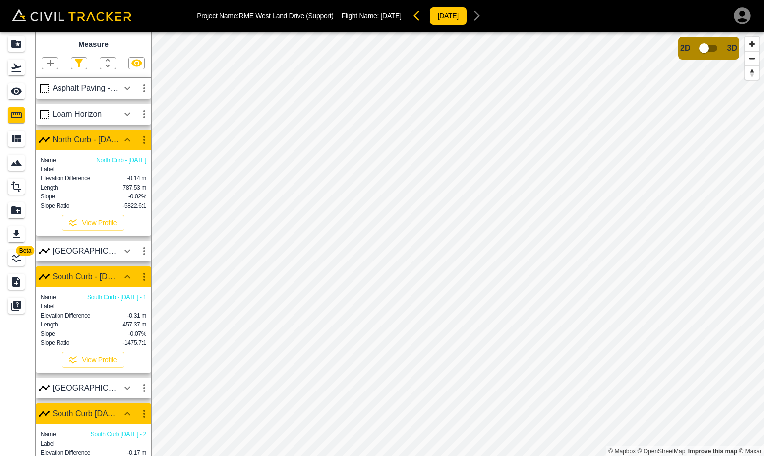
click at [52, 64] on icon "button" at bounding box center [50, 63] width 12 height 12
click at [51, 94] on p "Polyline" at bounding box center [47, 96] width 23 height 8
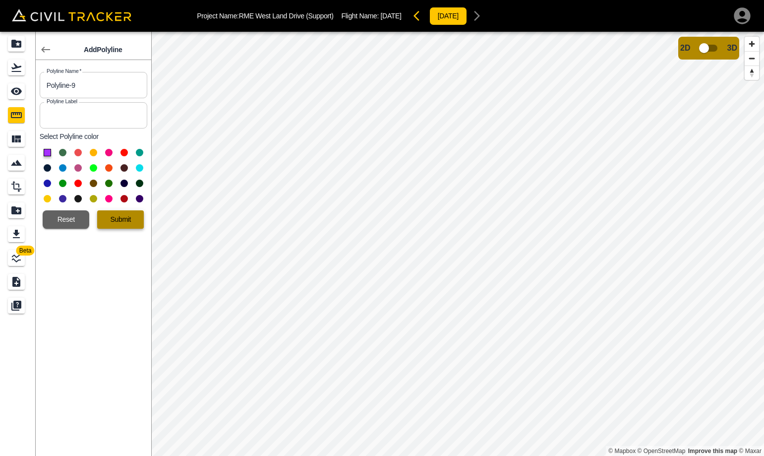
click at [126, 225] on button "Submit" at bounding box center [120, 219] width 47 height 18
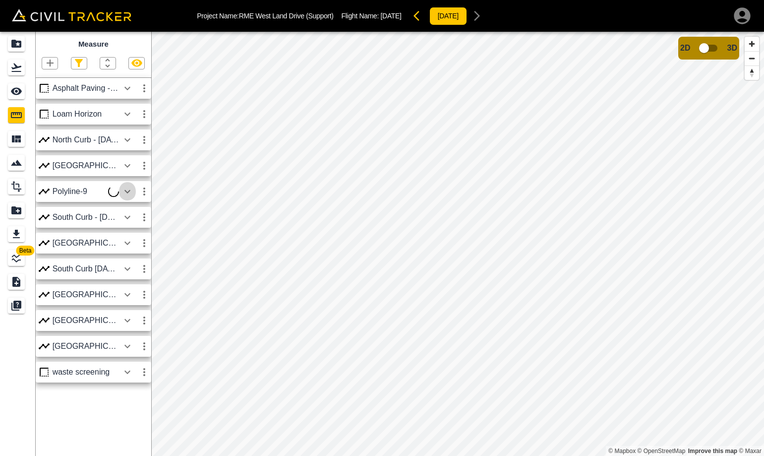
click at [128, 194] on icon "button" at bounding box center [127, 191] width 12 height 12
click at [128, 191] on icon "button" at bounding box center [127, 191] width 12 height 12
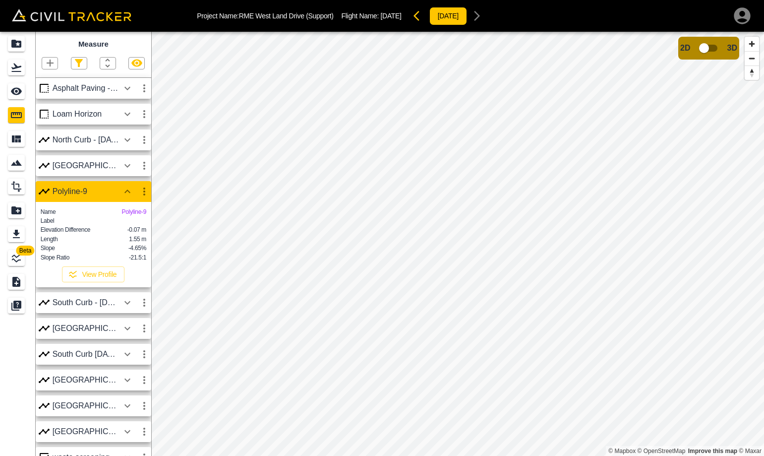
click at [143, 194] on icon "button" at bounding box center [144, 191] width 12 height 12
click at [136, 244] on h6 "Delete" at bounding box center [135, 245] width 20 height 6
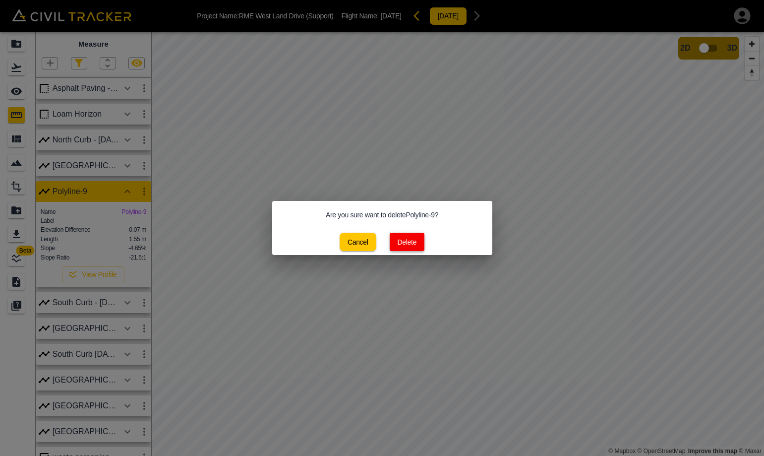
click at [404, 244] on button "Delete" at bounding box center [407, 241] width 35 height 18
